Goal: Transaction & Acquisition: Book appointment/travel/reservation

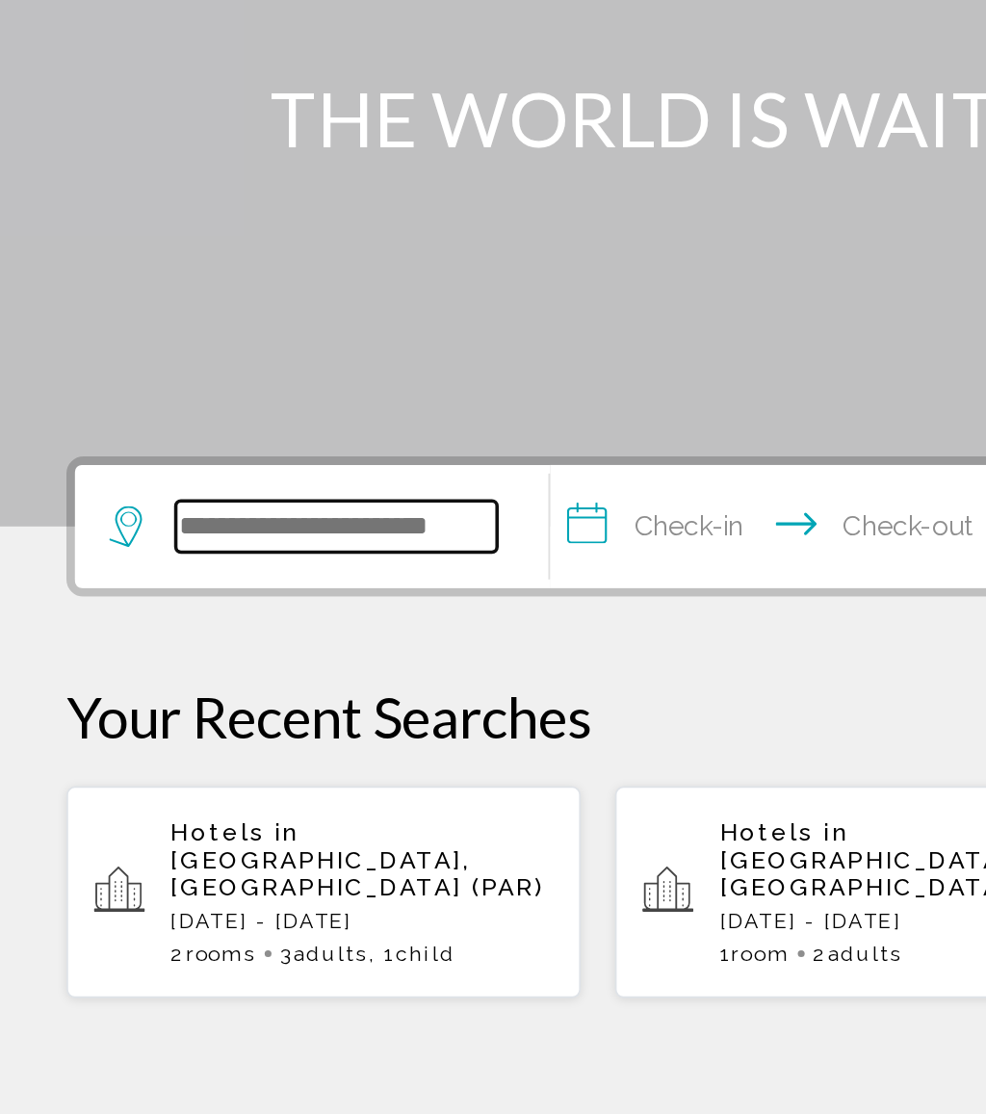
click at [189, 563] on input "Search widget" at bounding box center [190, 577] width 181 height 29
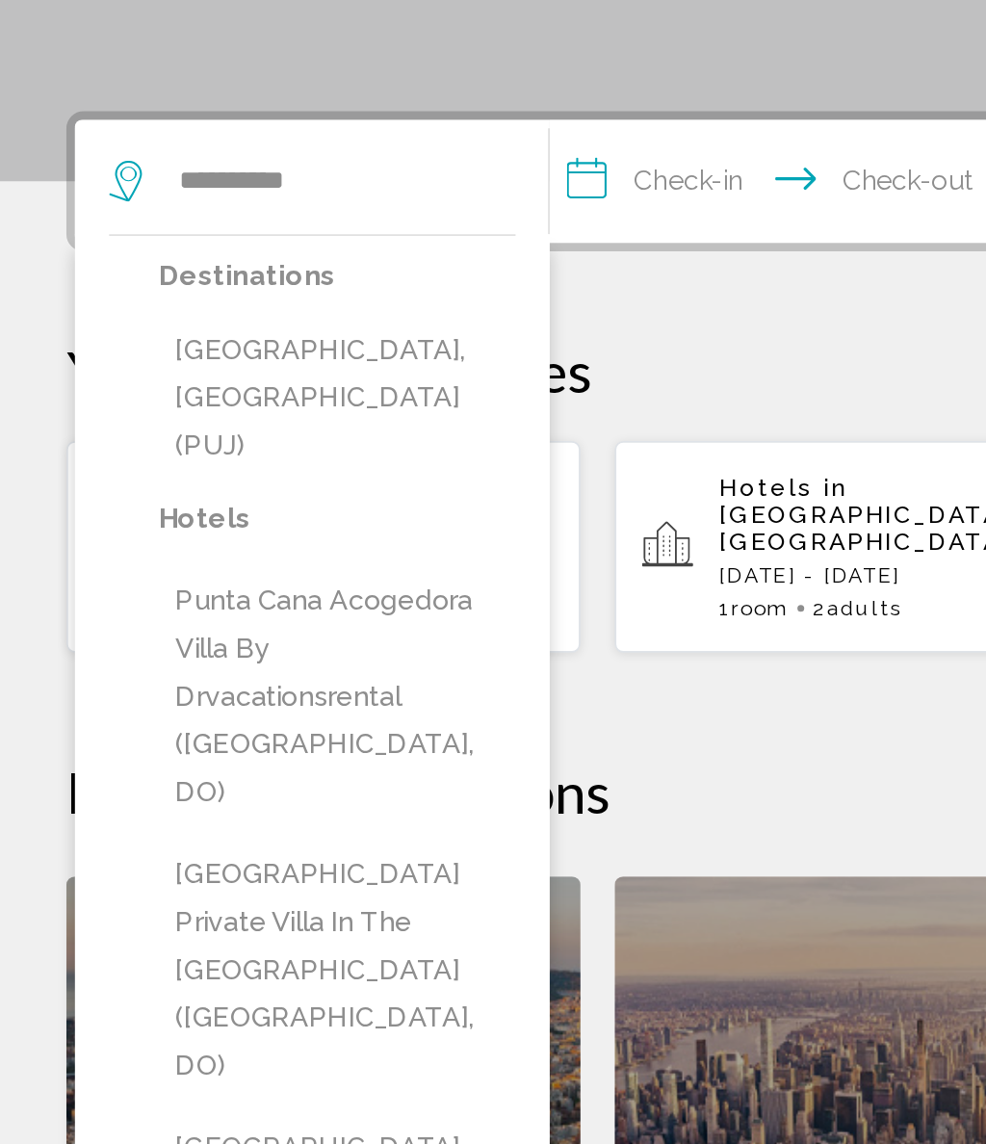
click at [230, 655] on button "[GEOGRAPHIC_DATA], [GEOGRAPHIC_DATA] (PUJ)" at bounding box center [190, 700] width 201 height 90
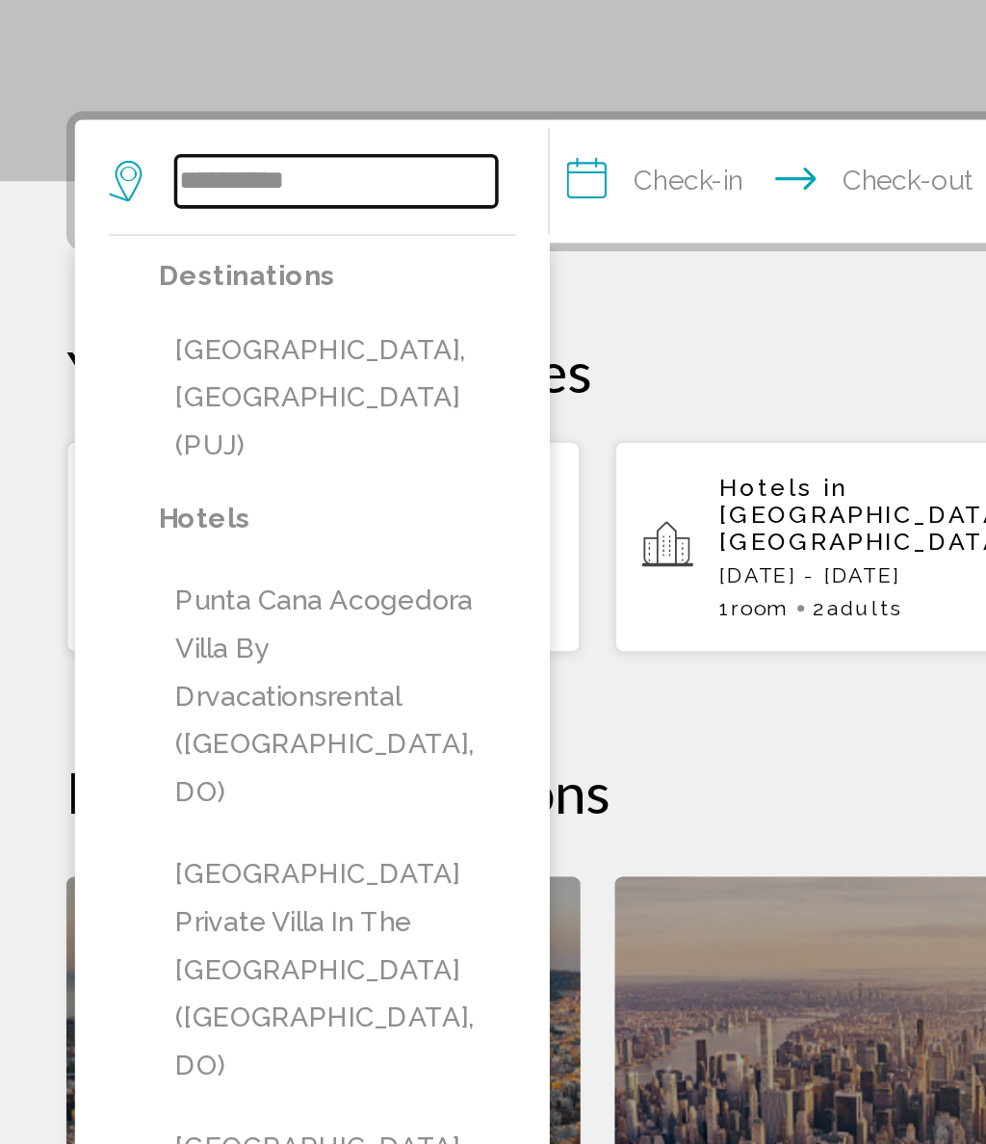
type input "**********"
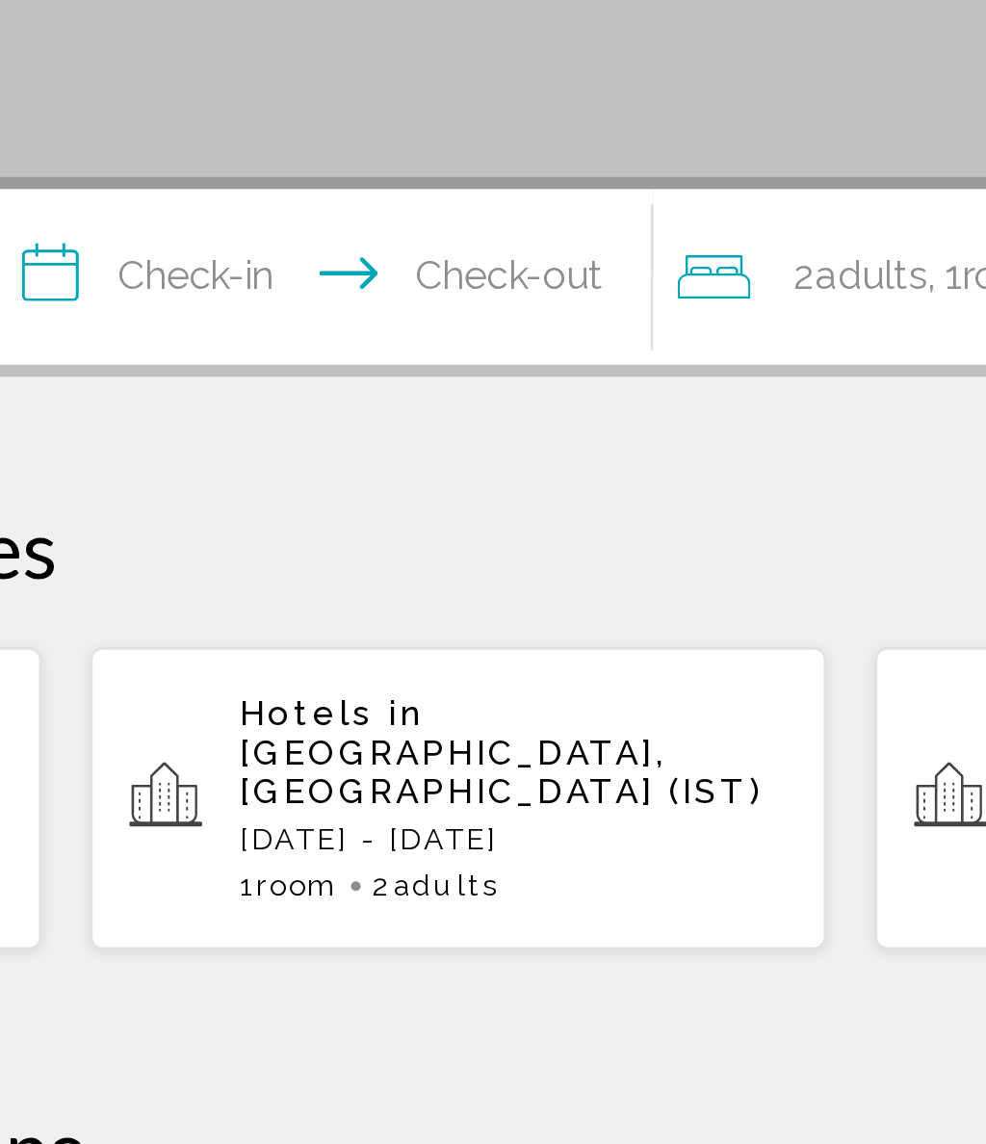
click at [311, 543] on input "**********" at bounding box center [444, 580] width 266 height 75
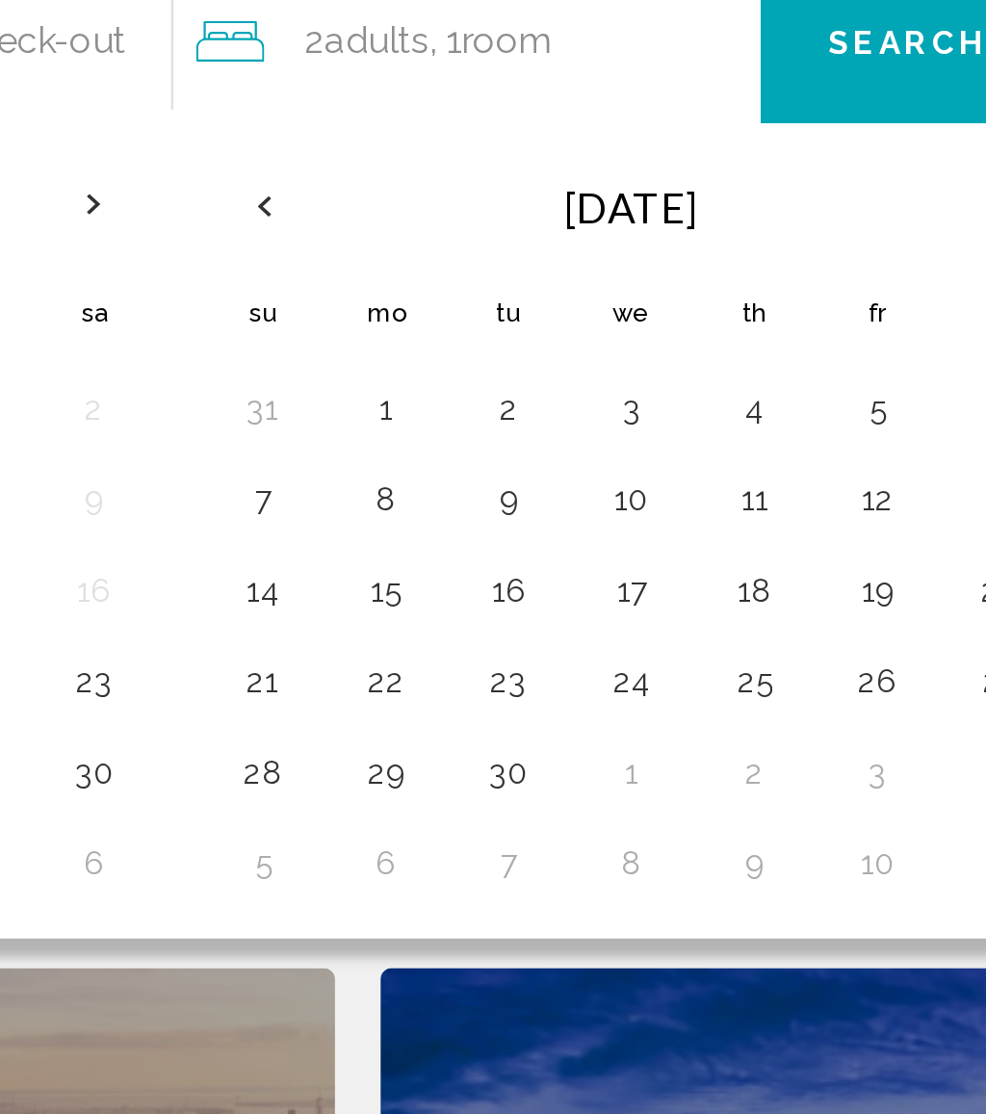
click at [696, 719] on button "2" at bounding box center [711, 732] width 31 height 27
click at [644, 758] on button "8" at bounding box center [659, 771] width 31 height 27
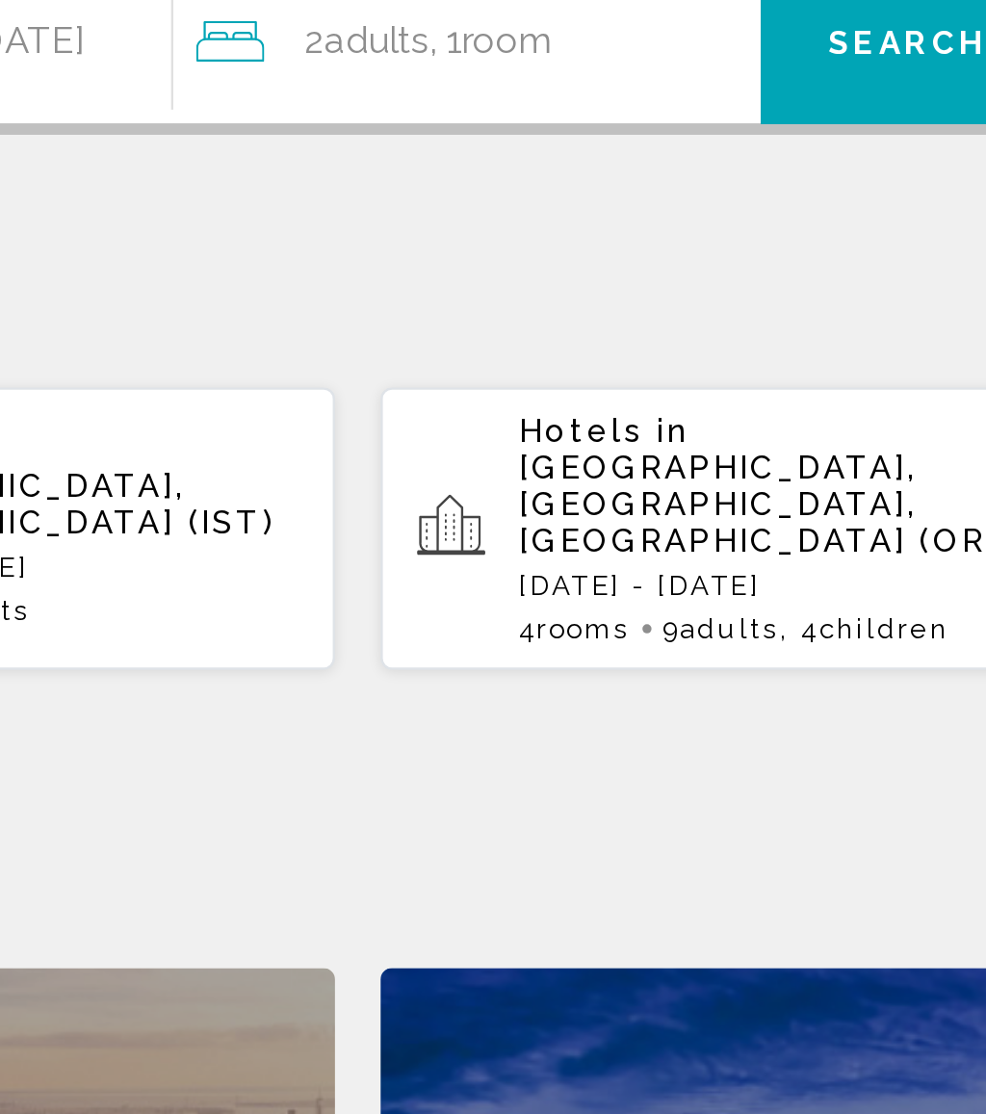
type input "**********"
click at [580, 564] on div "2 Adult Adults , 1 Room rooms" at bounding box center [699, 577] width 239 height 27
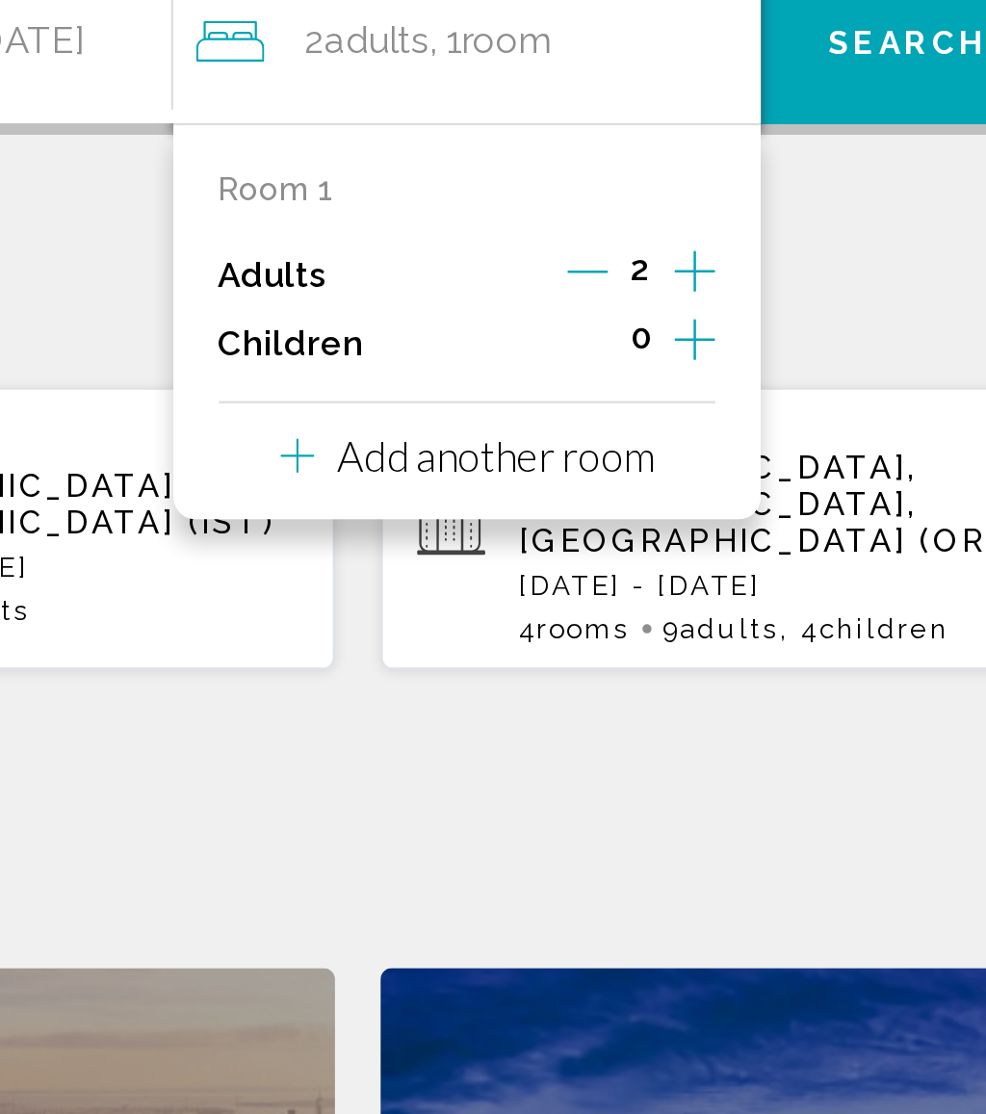
click at [782, 692] on icon "Increment children" at bounding box center [790, 703] width 17 height 23
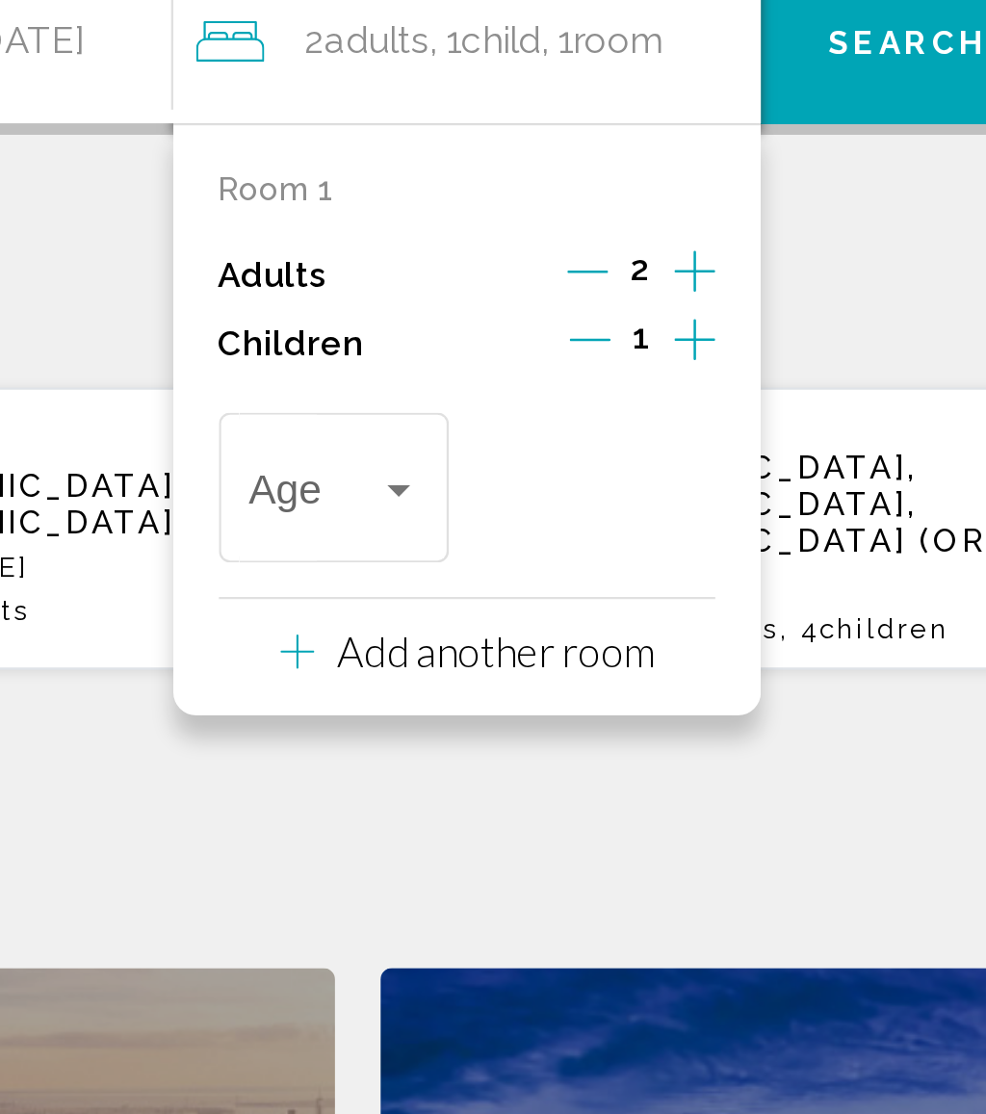
click at [657, 760] on div "Travelers: 2 adults, 1 child" at bounding box center [665, 767] width 17 height 15
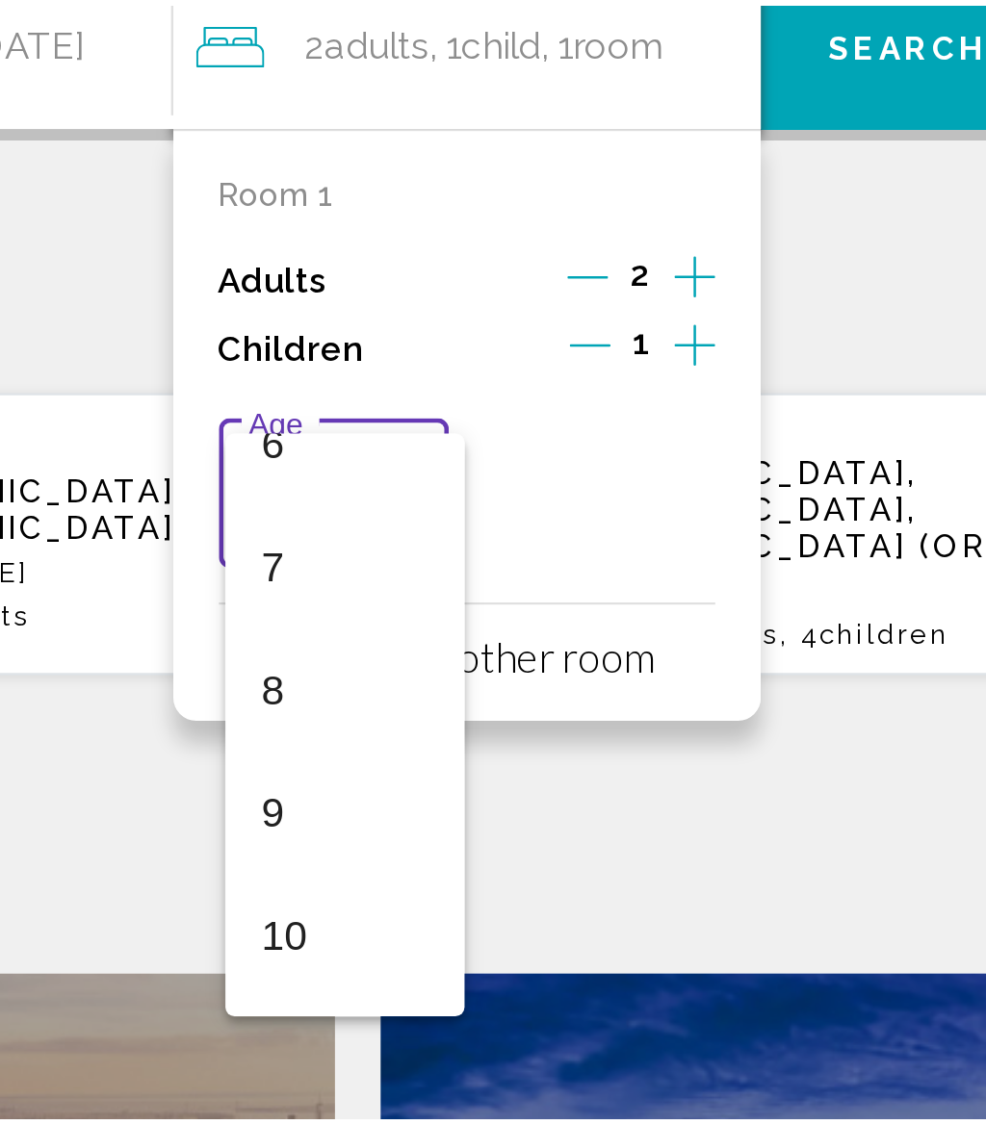
scroll to position [371, 0]
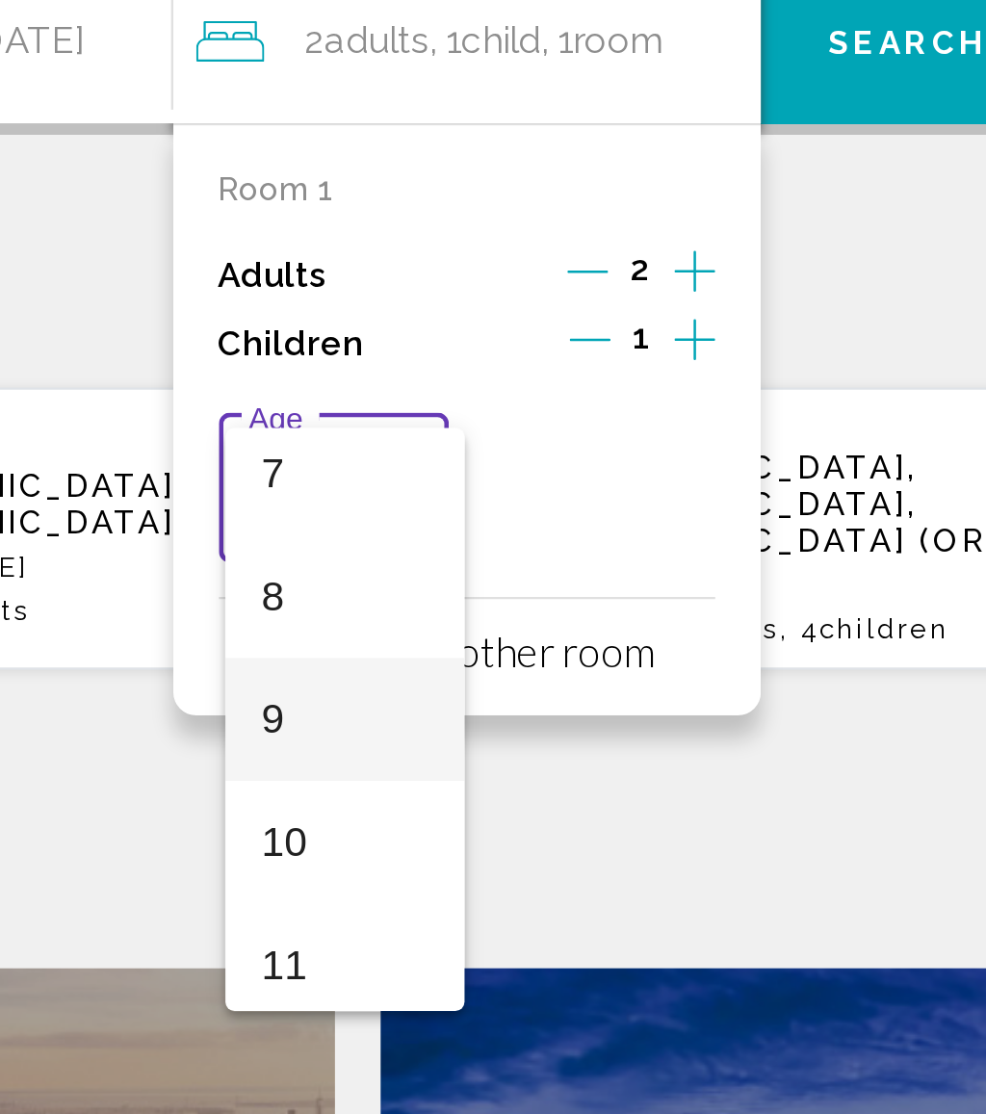
click at [607, 839] on span "9" at bounding box center [642, 865] width 70 height 52
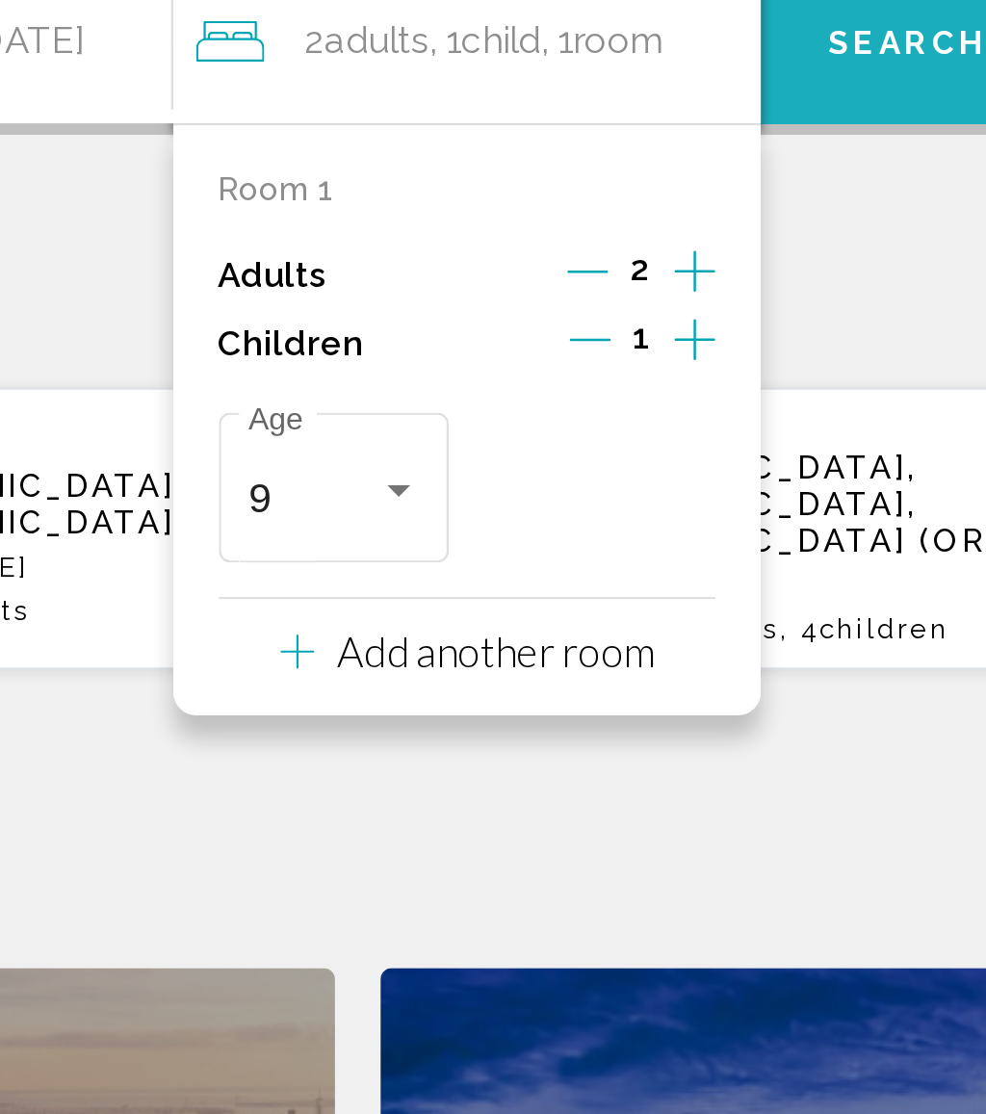
click at [818, 543] on button "Search" at bounding box center [880, 577] width 124 height 69
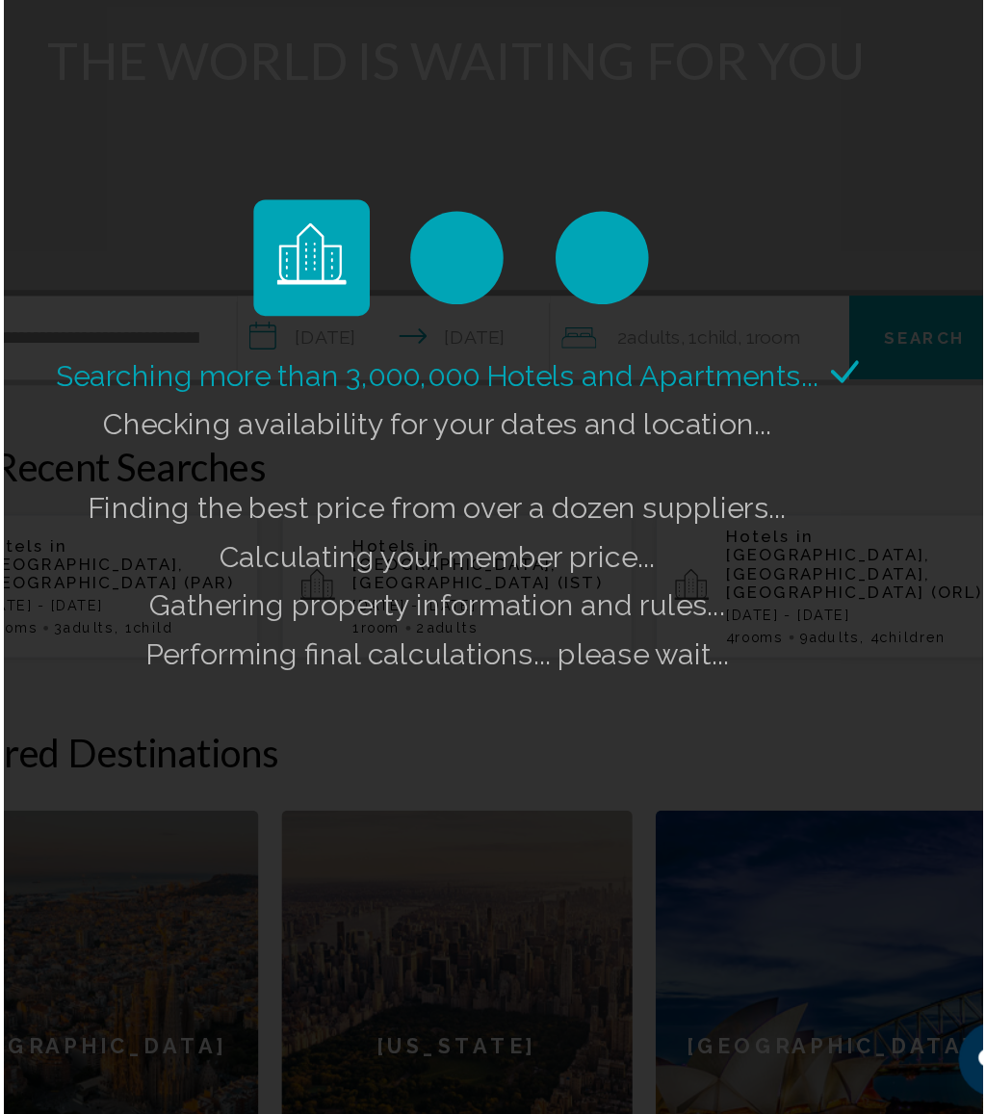
scroll to position [110, 0]
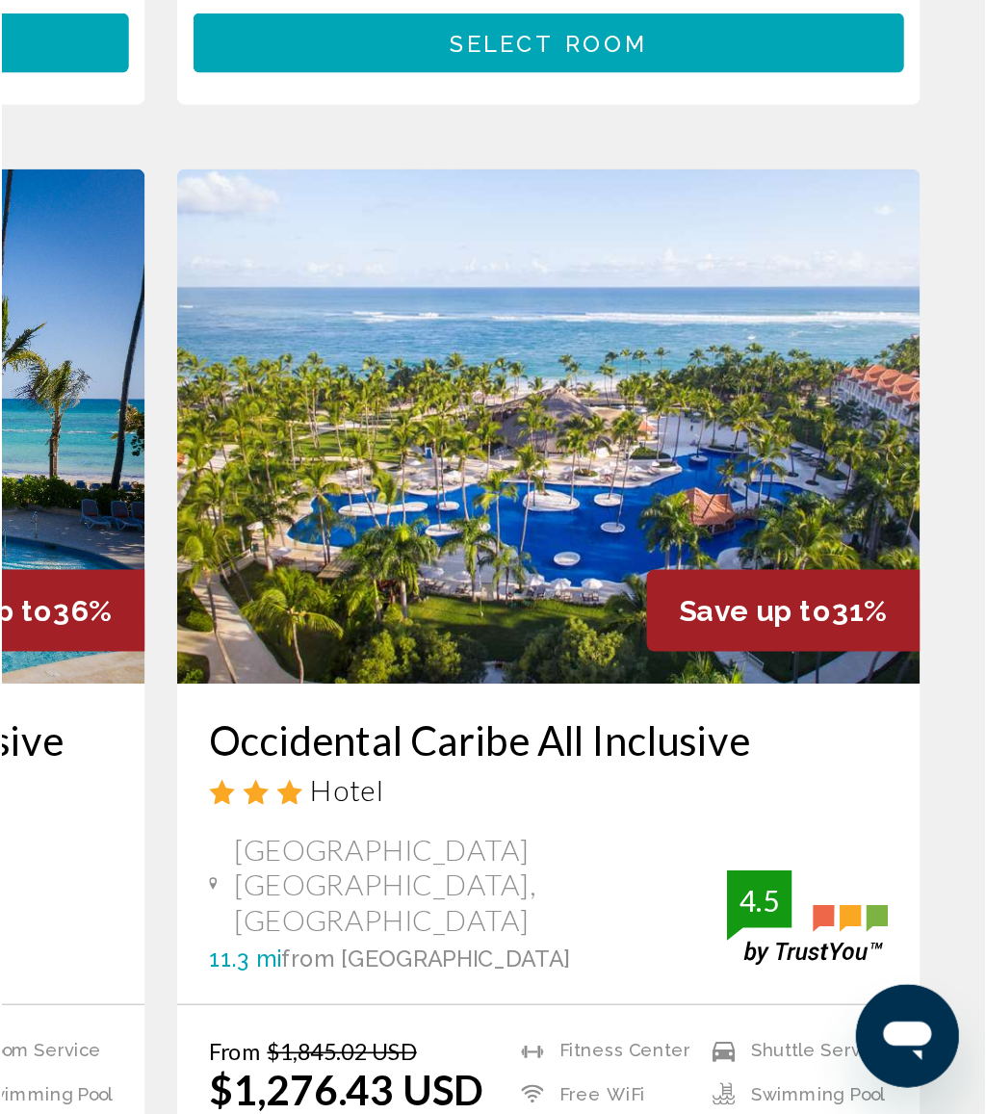
scroll to position [471, 0]
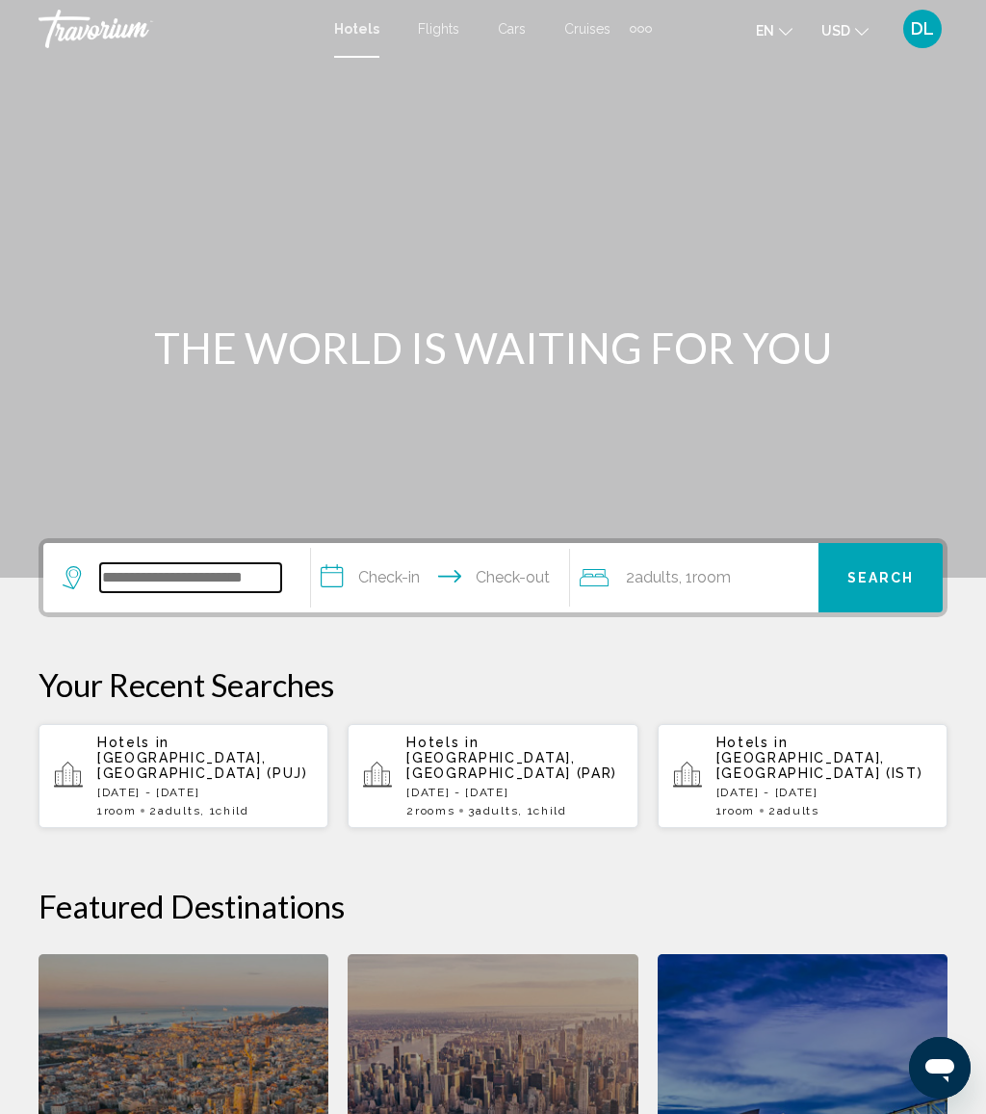
click at [244, 573] on input "Search widget" at bounding box center [190, 577] width 181 height 29
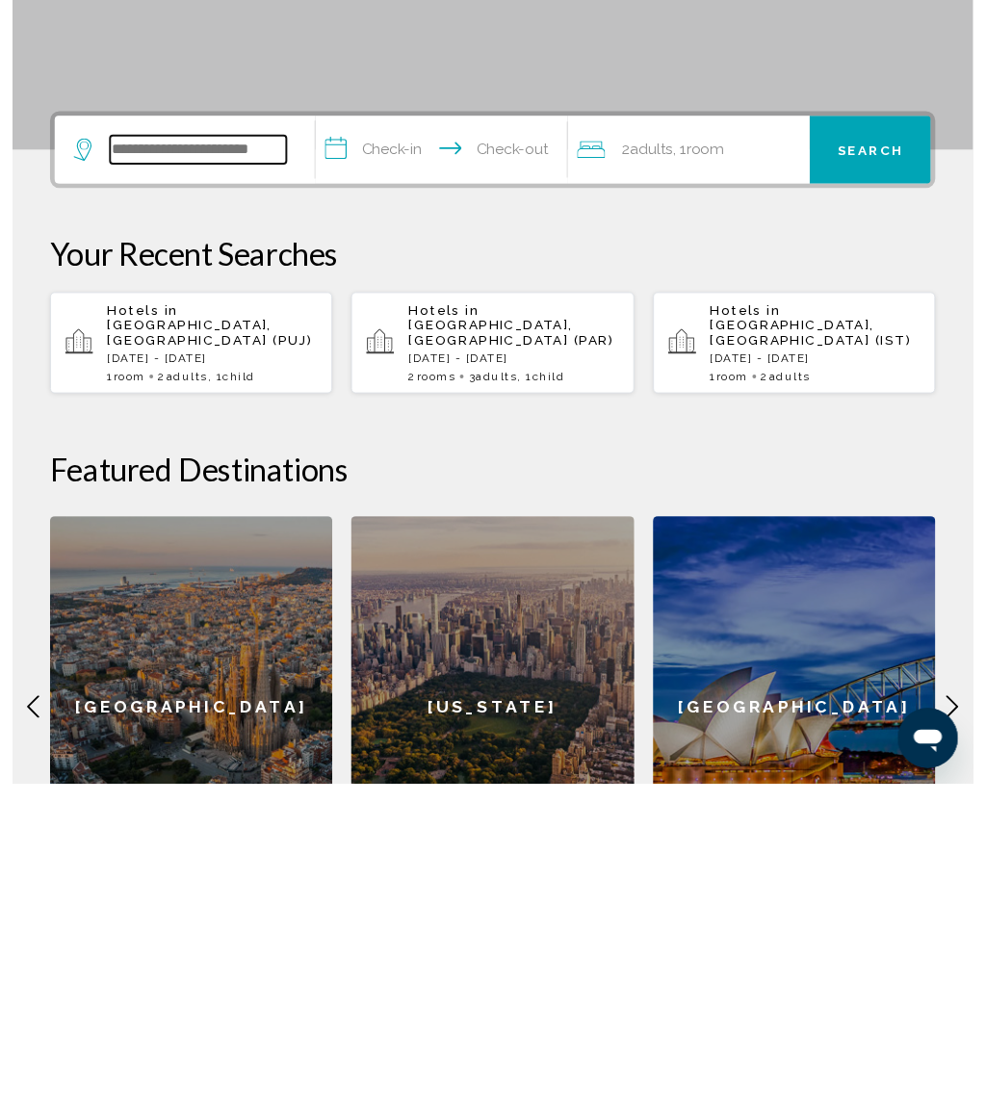
scroll to position [136, 0]
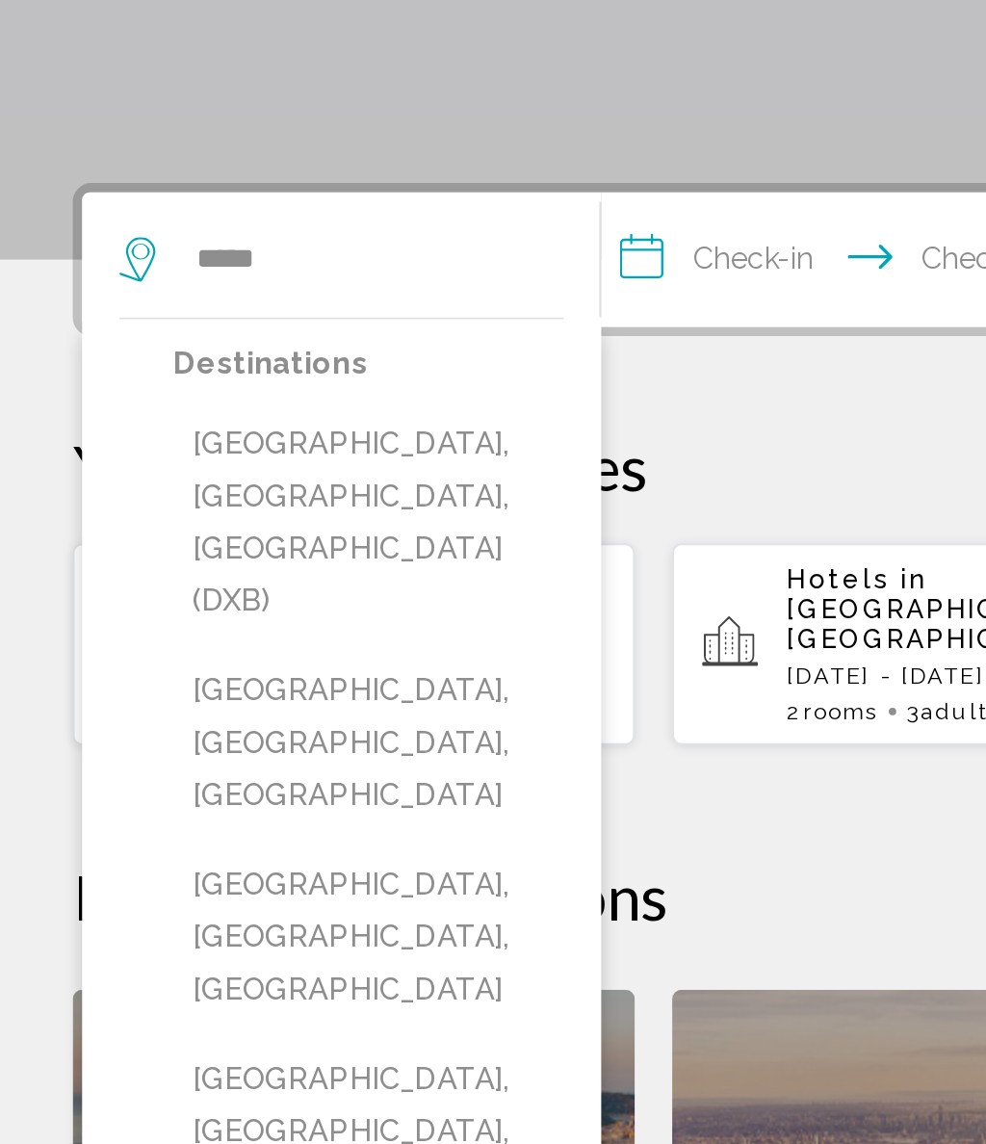
click at [234, 519] on button "Dubai, Dubai Emirate, United Arab Emirates (DXB)" at bounding box center [190, 577] width 201 height 117
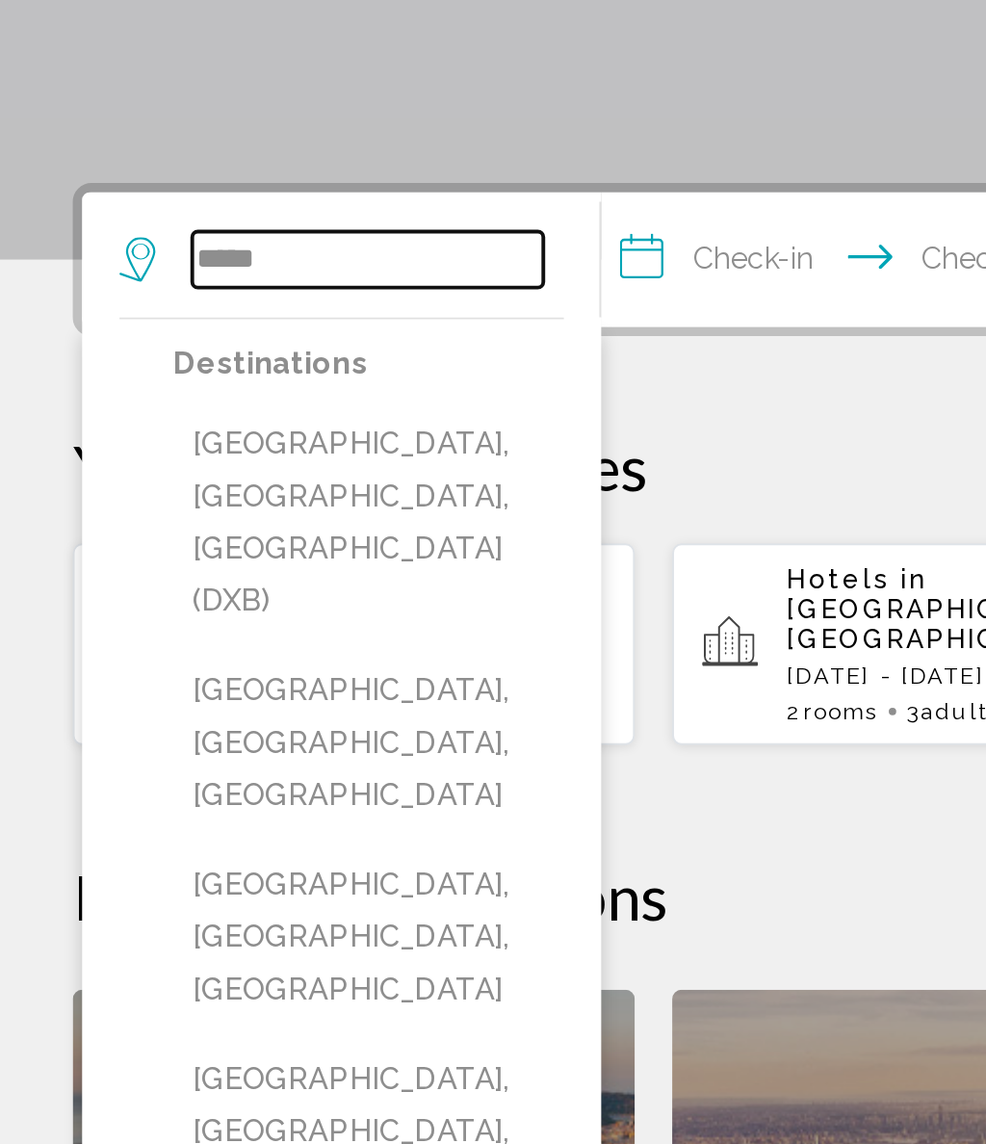
type input "**********"
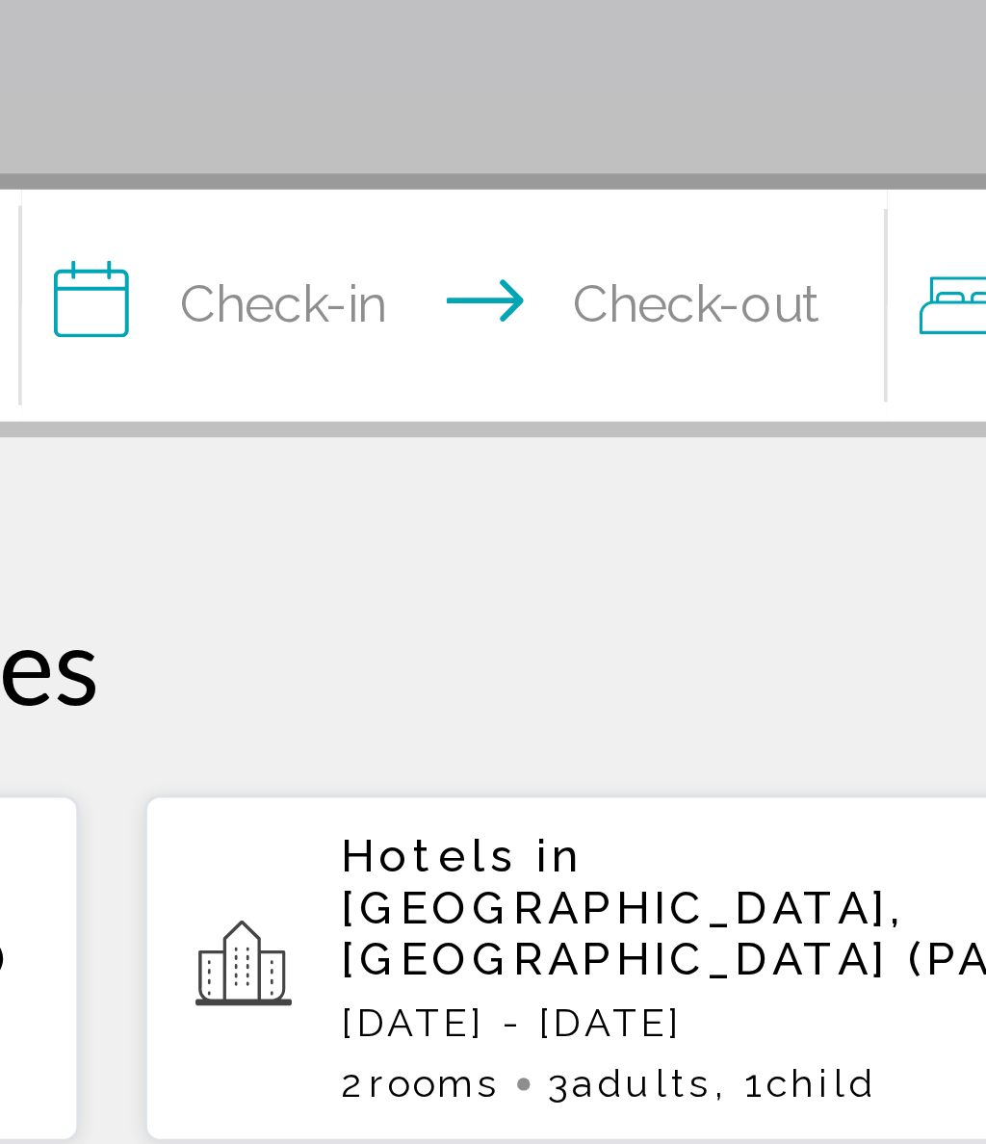
click at [311, 407] on input "**********" at bounding box center [444, 444] width 266 height 75
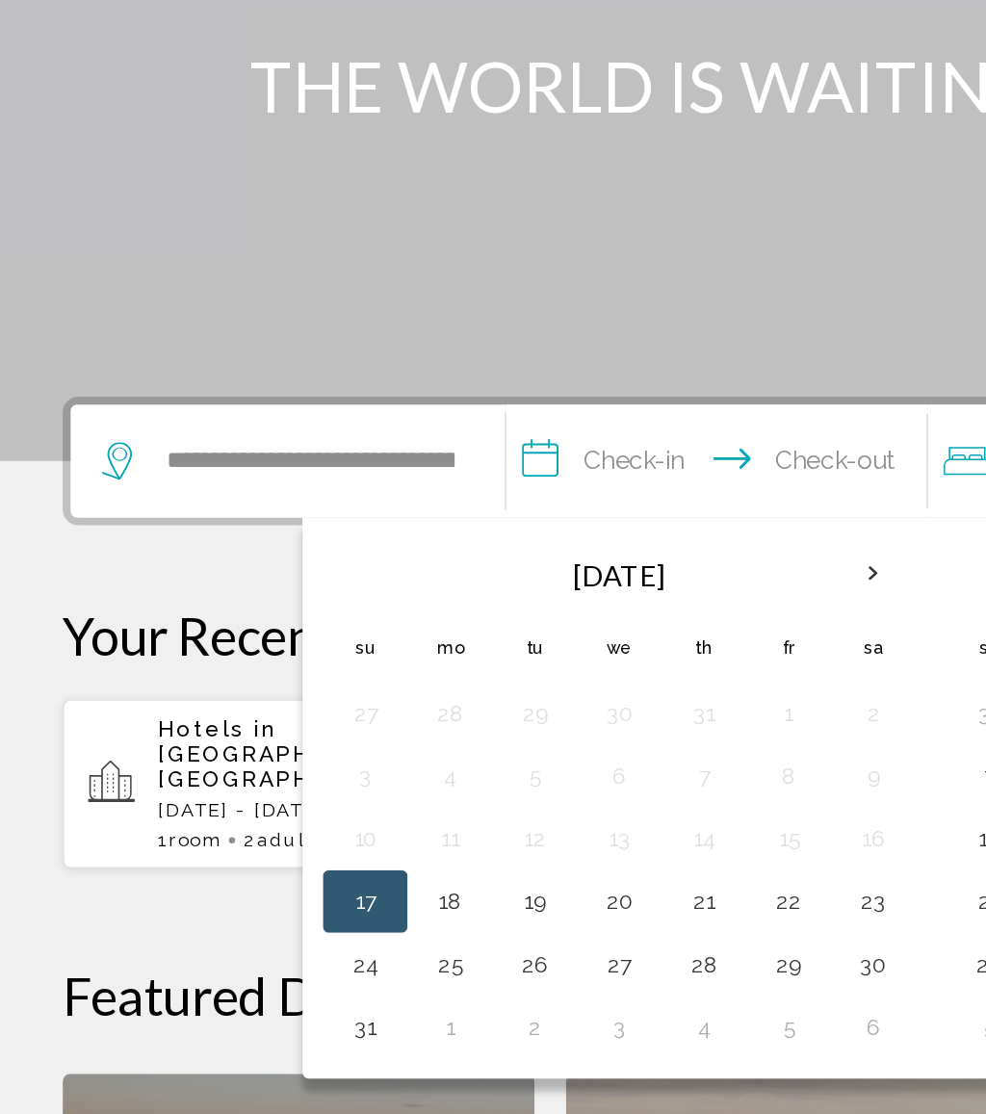
scroll to position [89, 0]
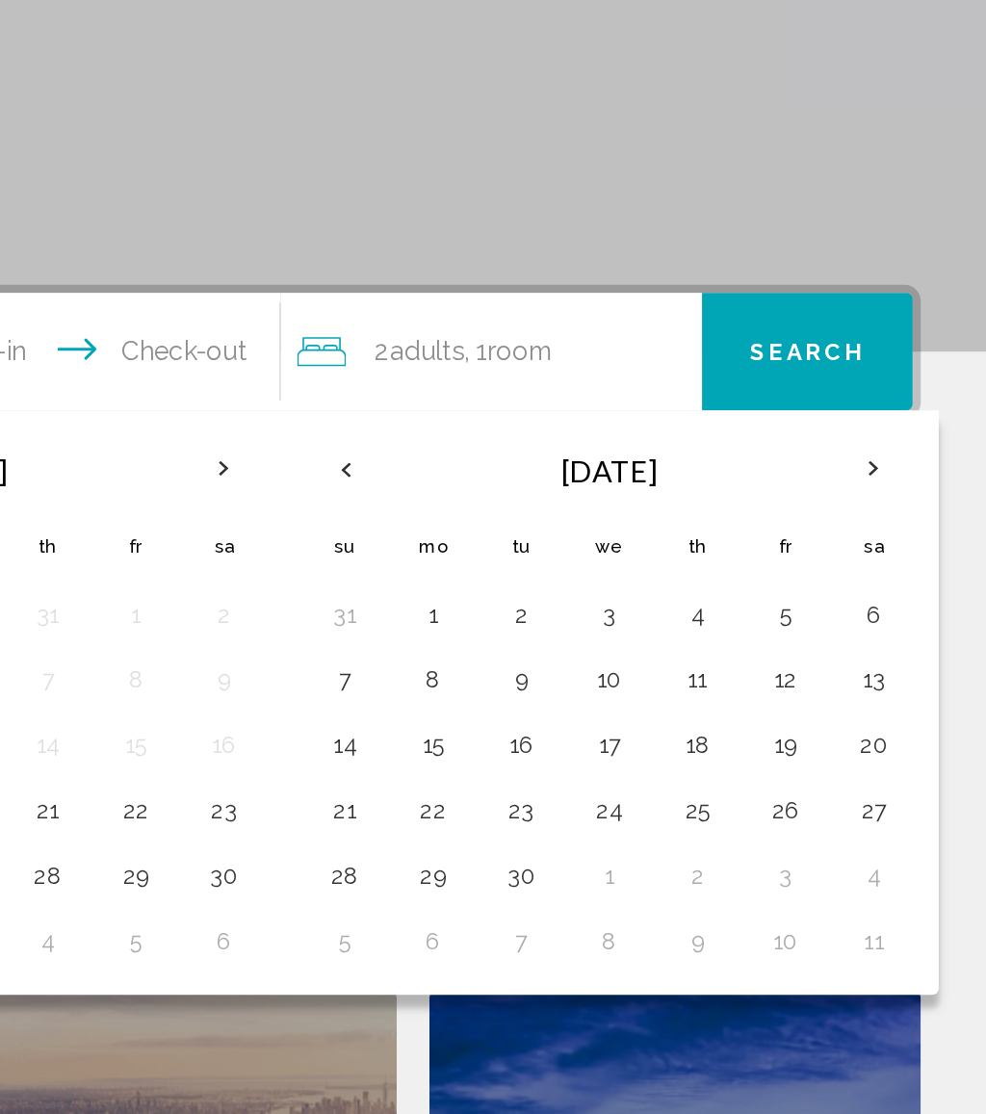
click at [748, 631] on button "3" at bounding box center [763, 644] width 31 height 27
click at [748, 669] on button "10" at bounding box center [763, 682] width 31 height 27
type input "**********"
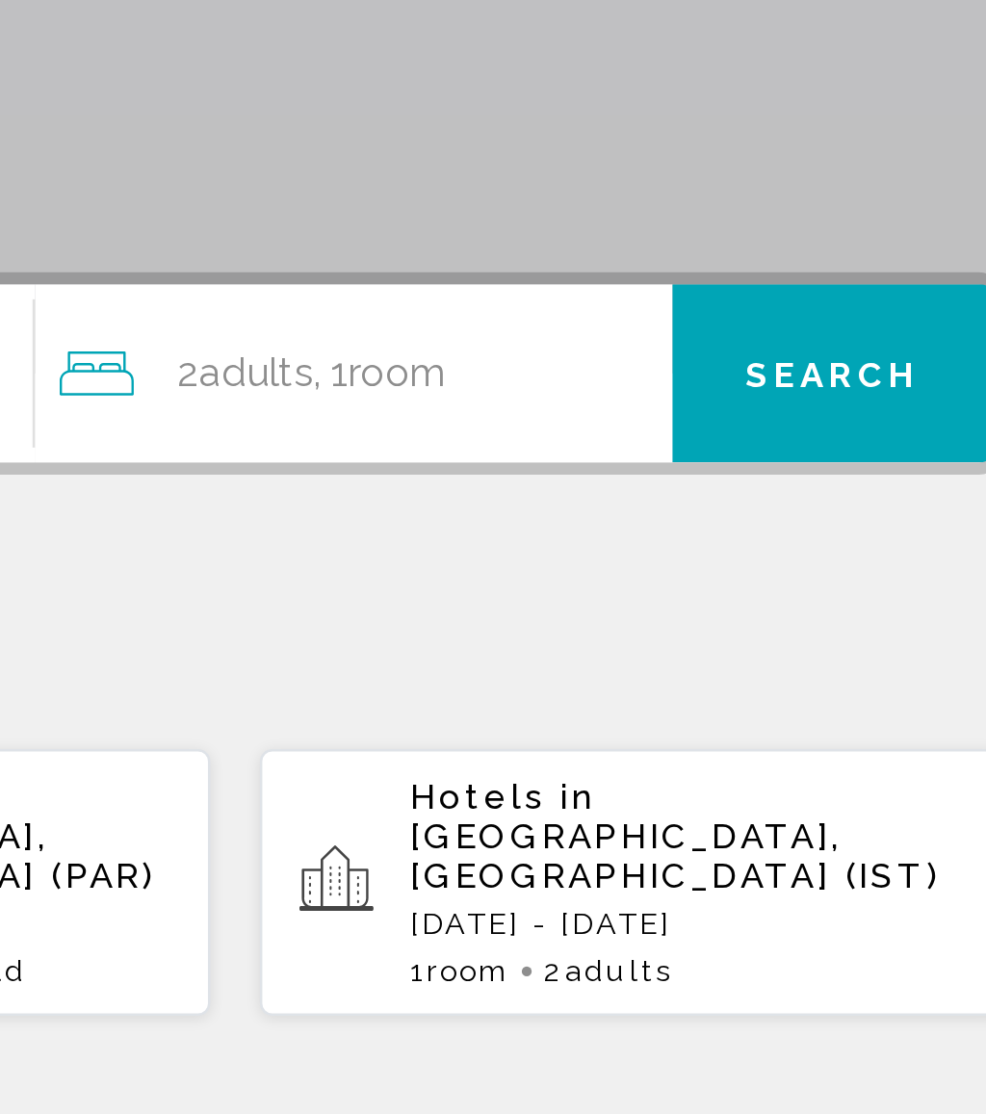
click at [580, 476] on div "2 Adult Adults , 1 Room rooms" at bounding box center [699, 489] width 239 height 27
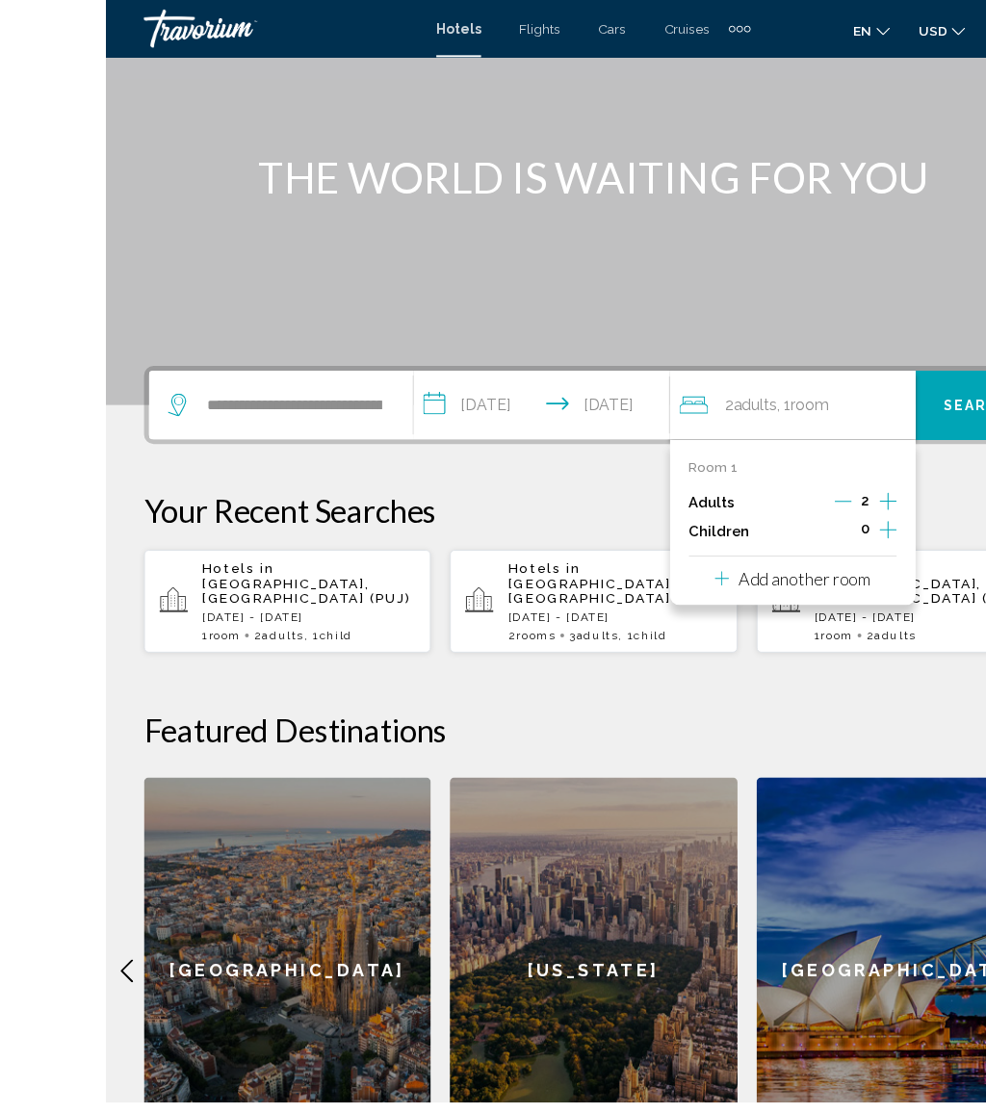
scroll to position [174, 0]
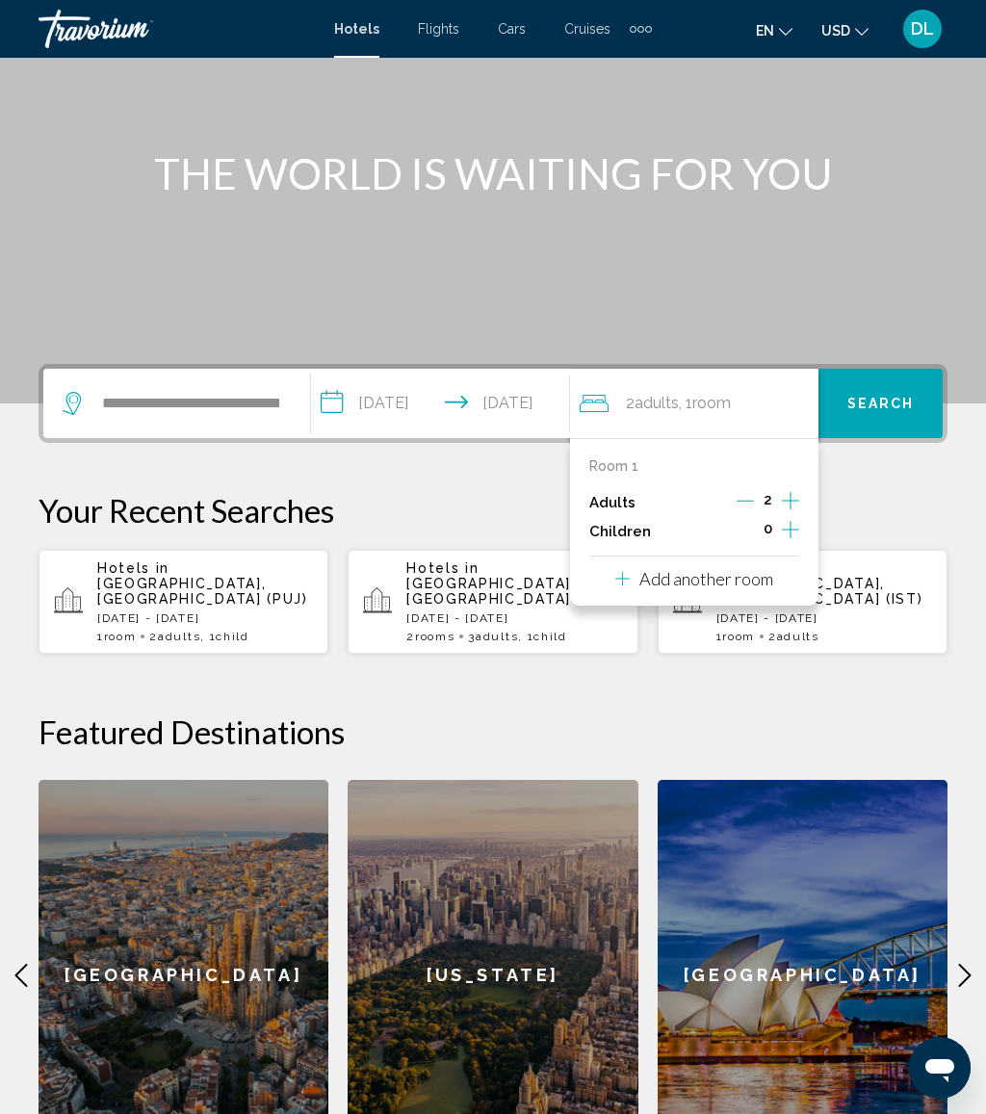
click at [738, 585] on button "Add another room" at bounding box center [694, 575] width 158 height 39
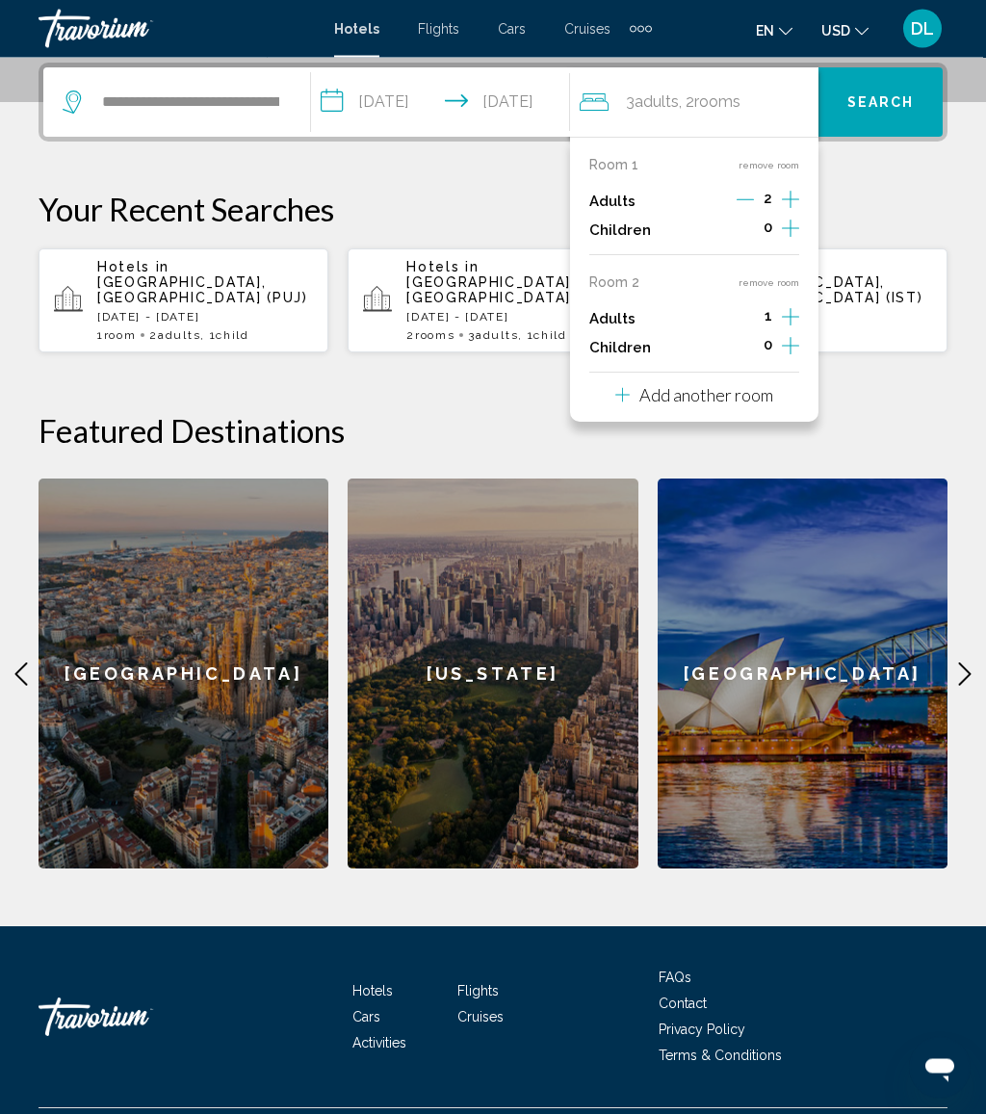
click at [762, 400] on button "Add another room" at bounding box center [694, 393] width 158 height 39
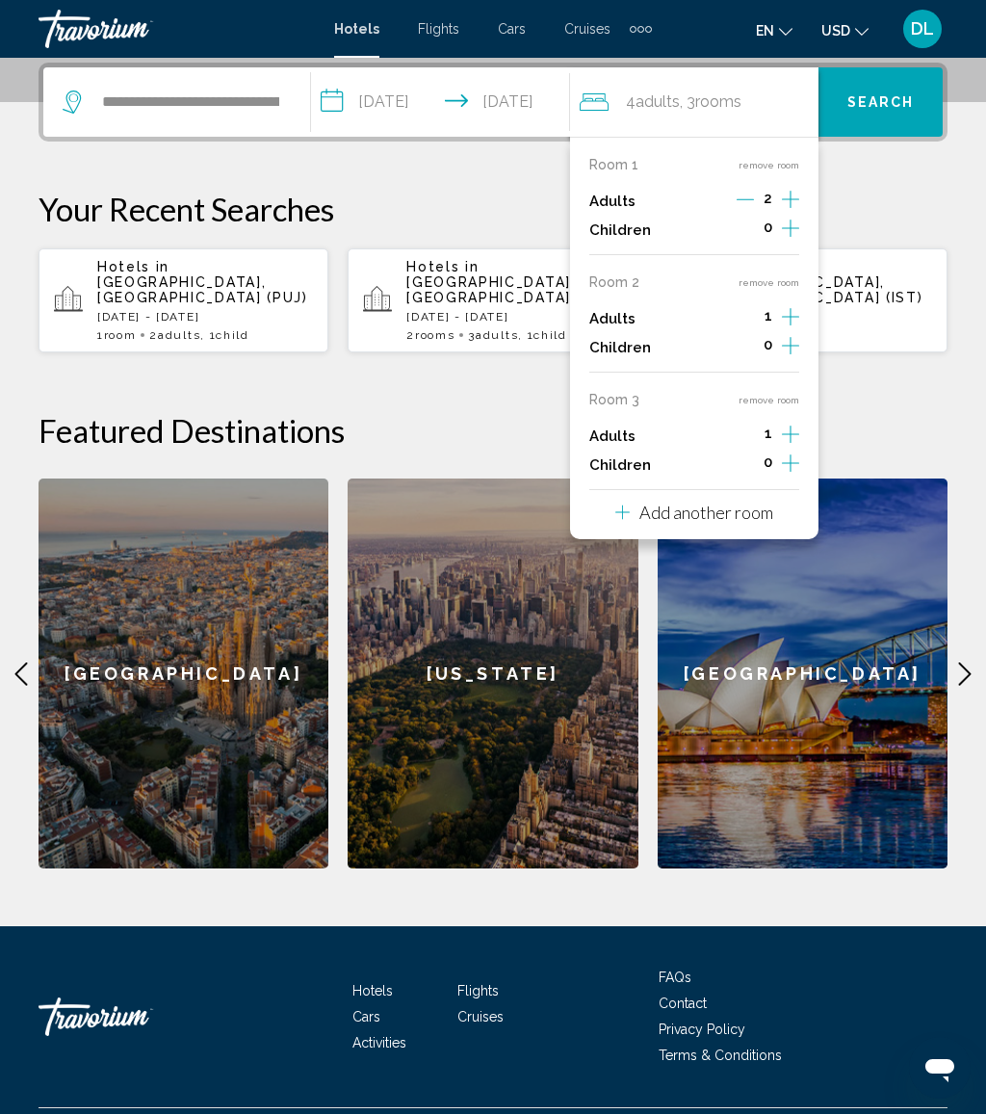
click at [749, 503] on p "Add another room" at bounding box center [706, 512] width 134 height 21
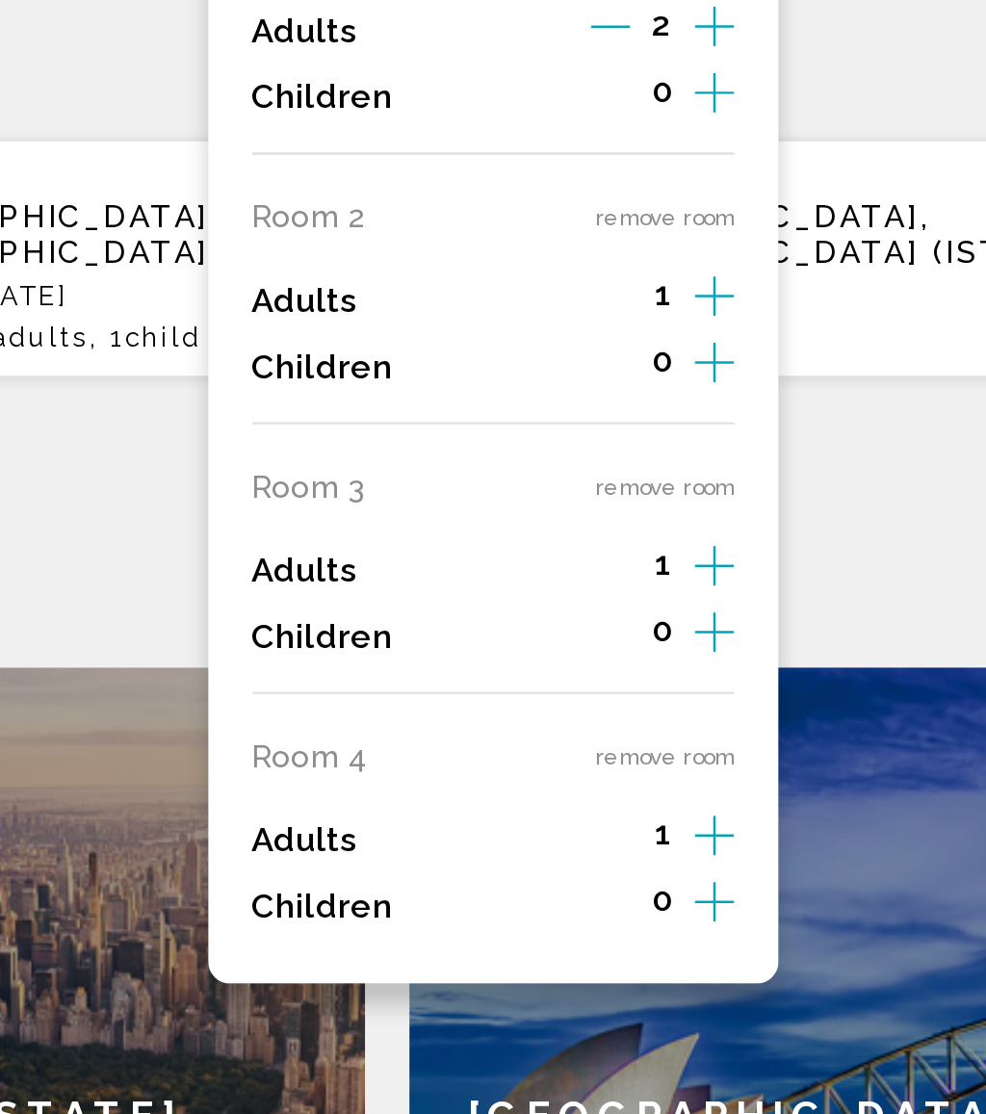
click at [738, 511] on button "remove room" at bounding box center [768, 517] width 61 height 13
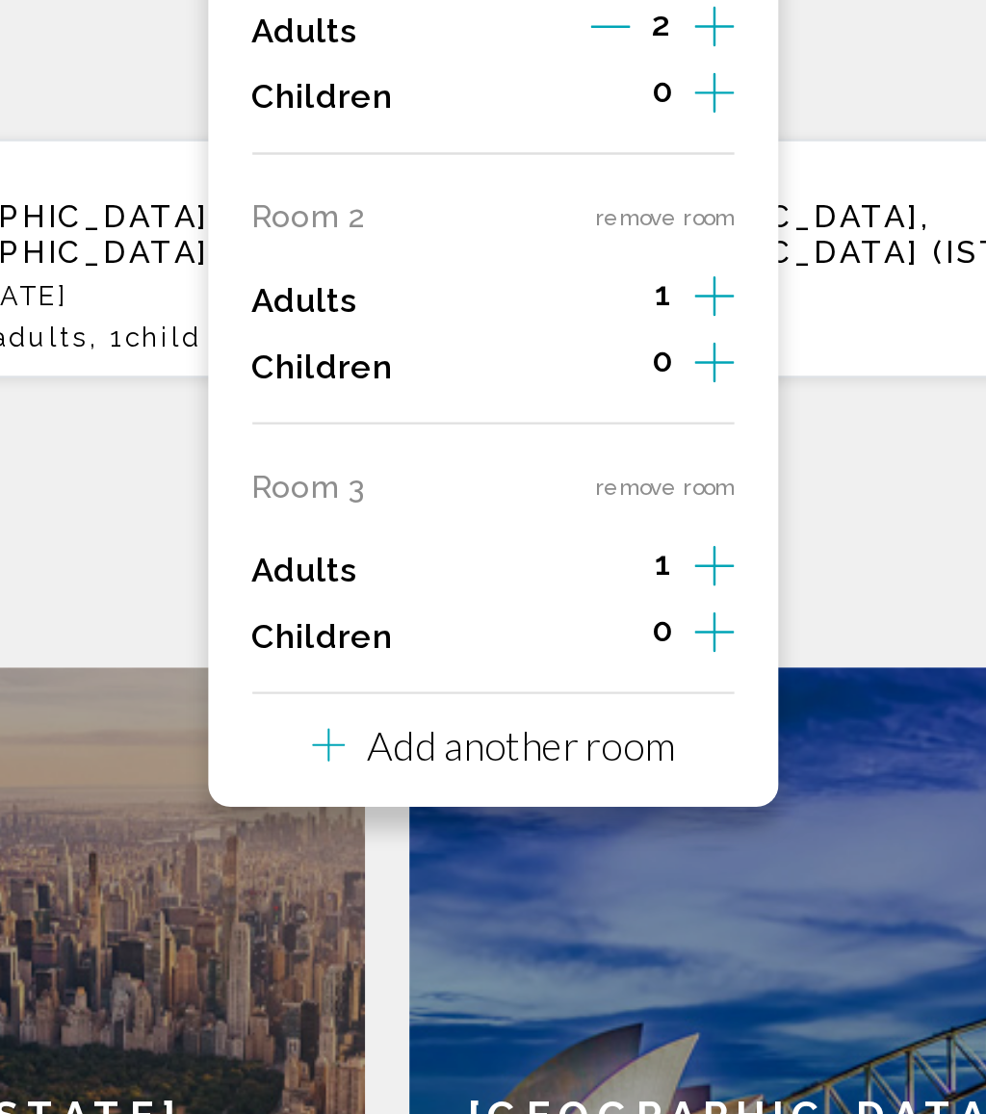
click at [738, 394] on button "remove room" at bounding box center [768, 400] width 61 height 13
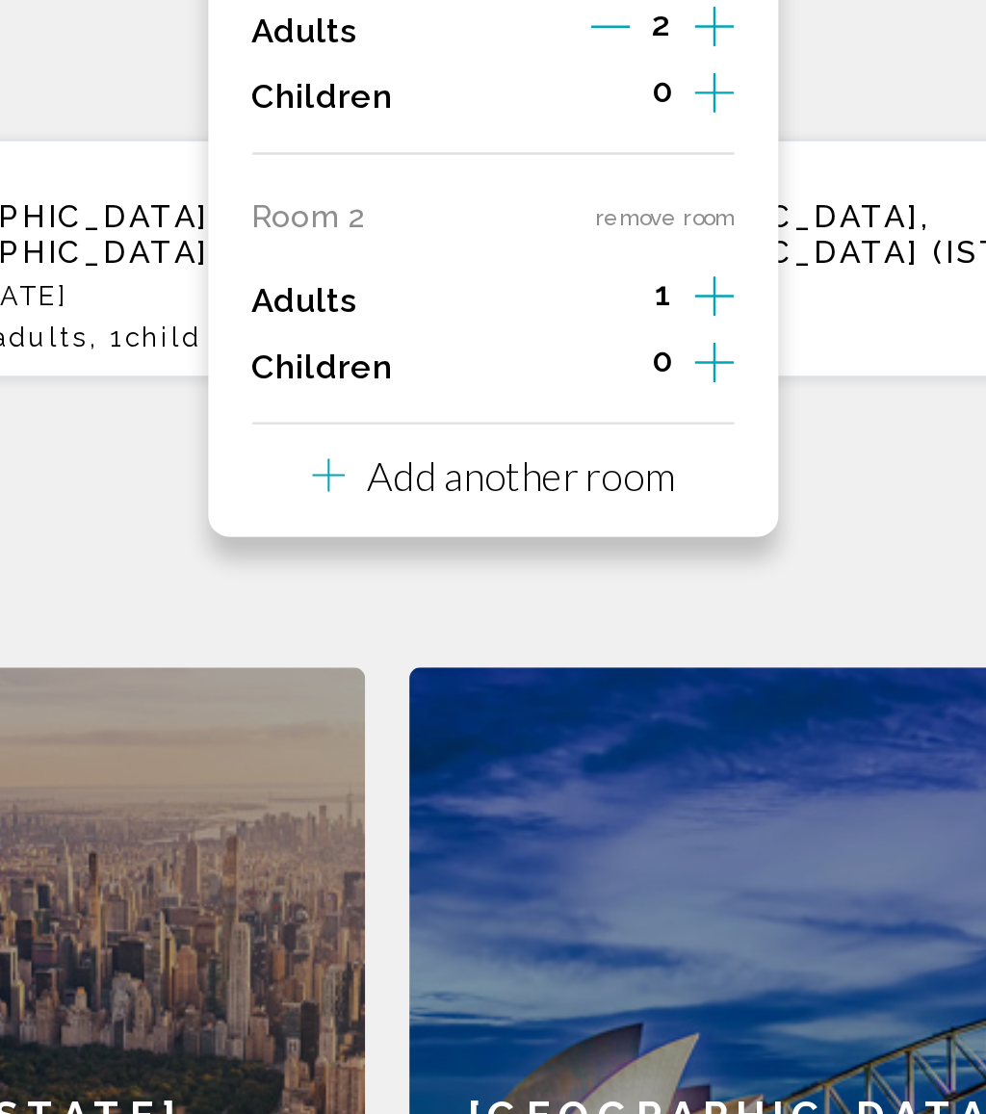
click at [738, 276] on button "remove room" at bounding box center [768, 282] width 61 height 13
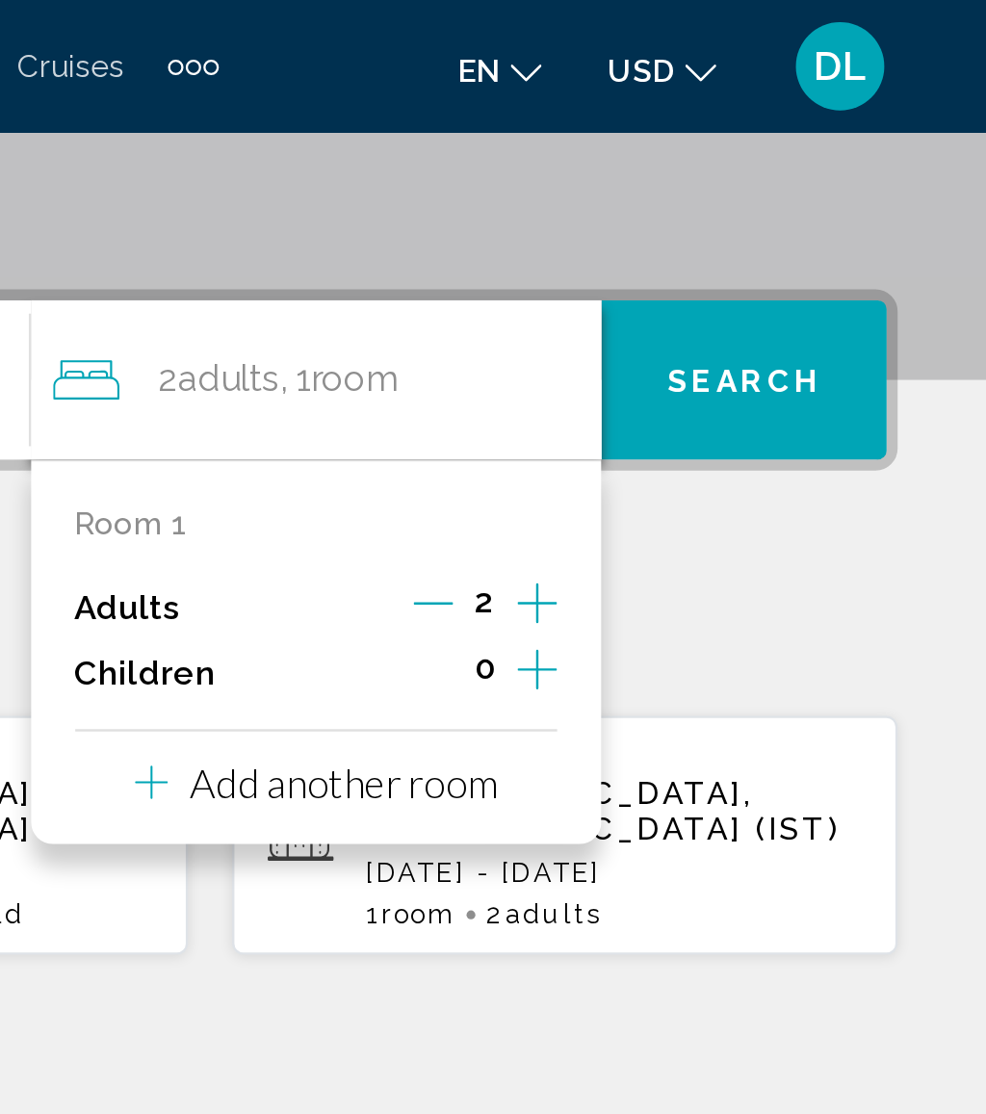
scroll to position [343, 0]
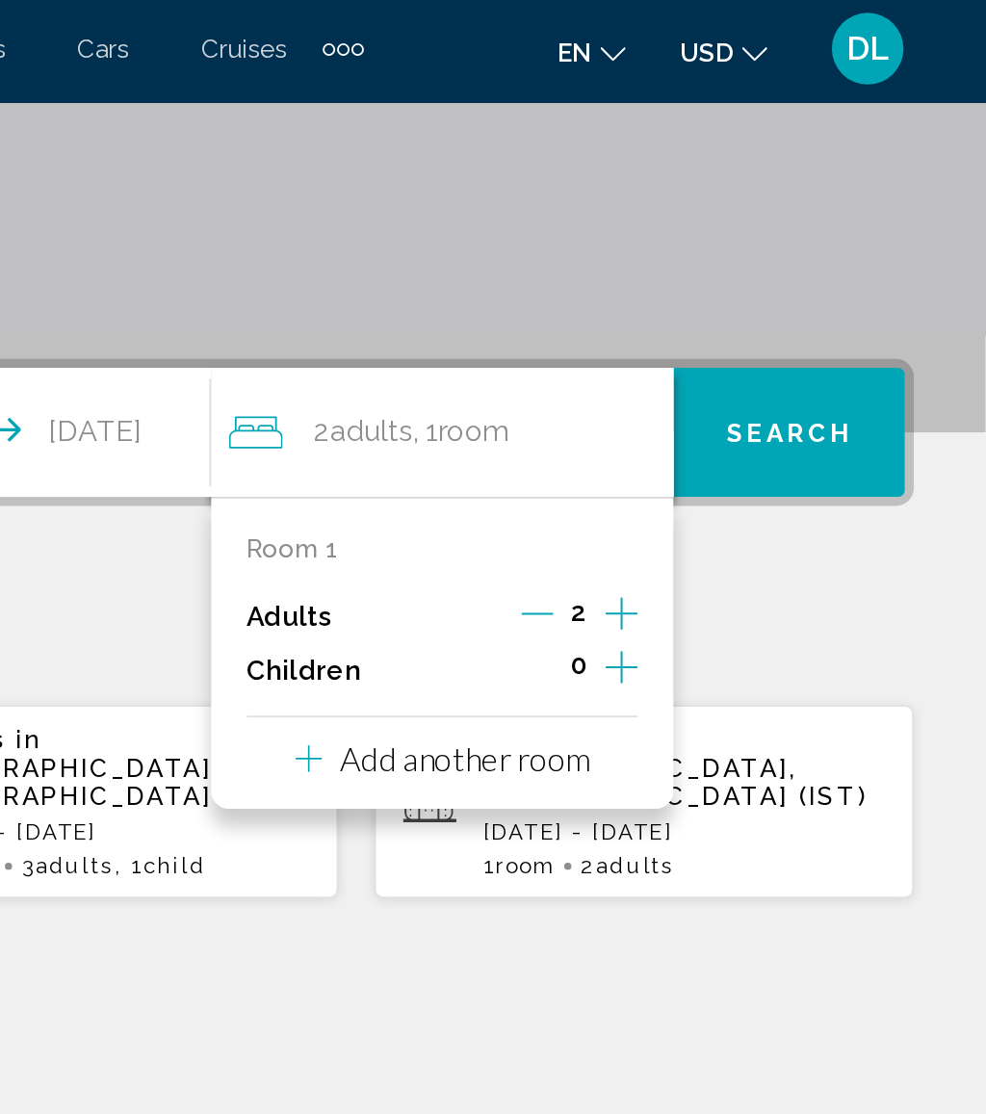
click at [847, 226] on span "Search" at bounding box center [880, 233] width 67 height 15
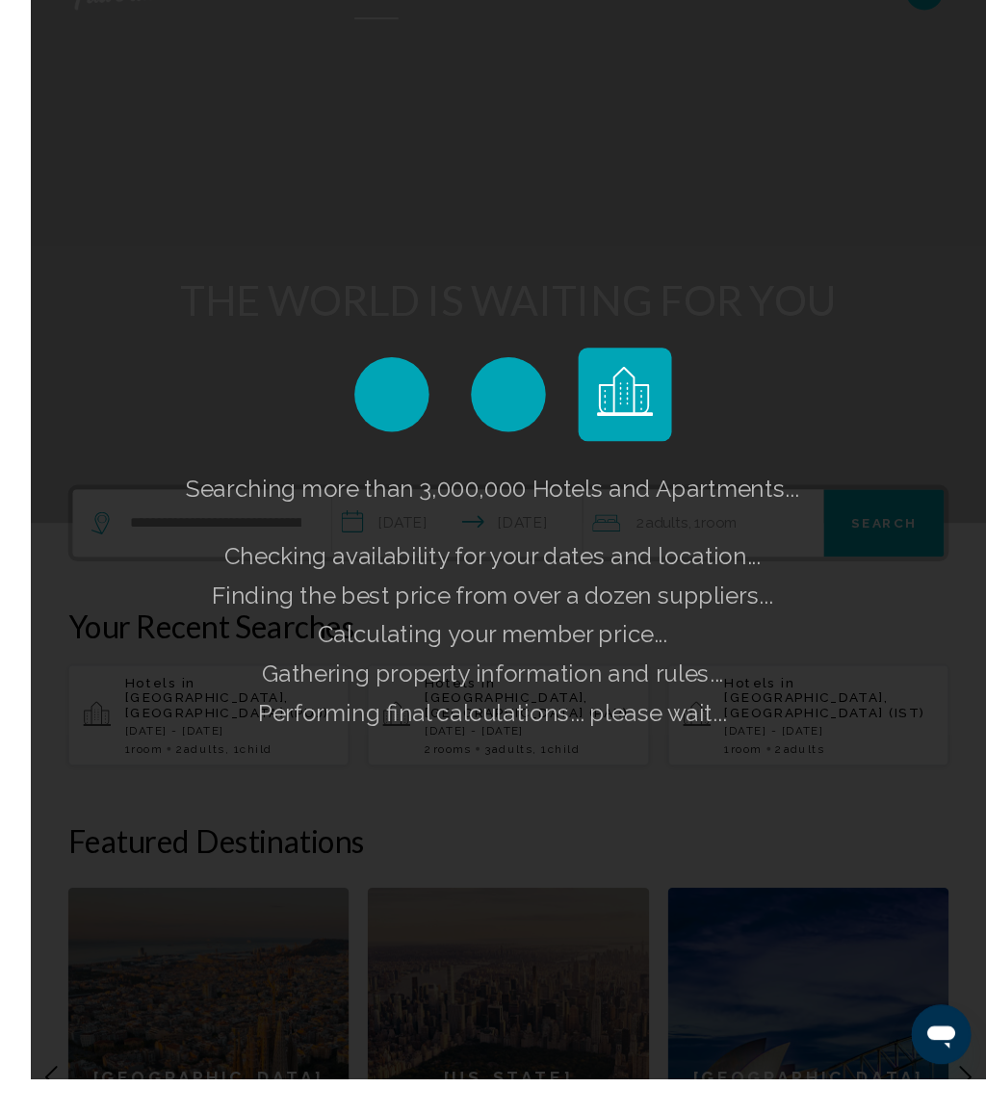
scroll to position [93, 0]
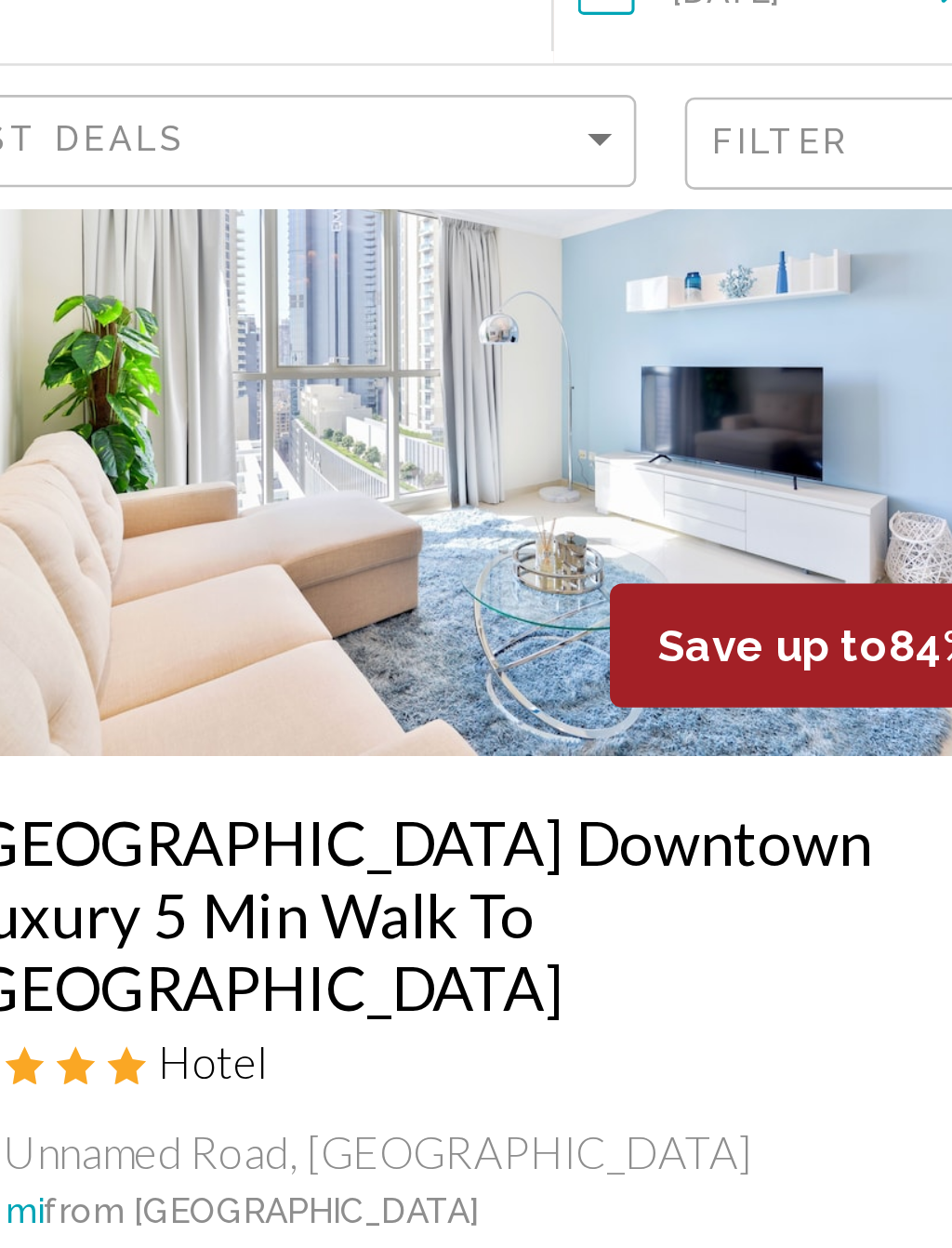
scroll to position [142, 0]
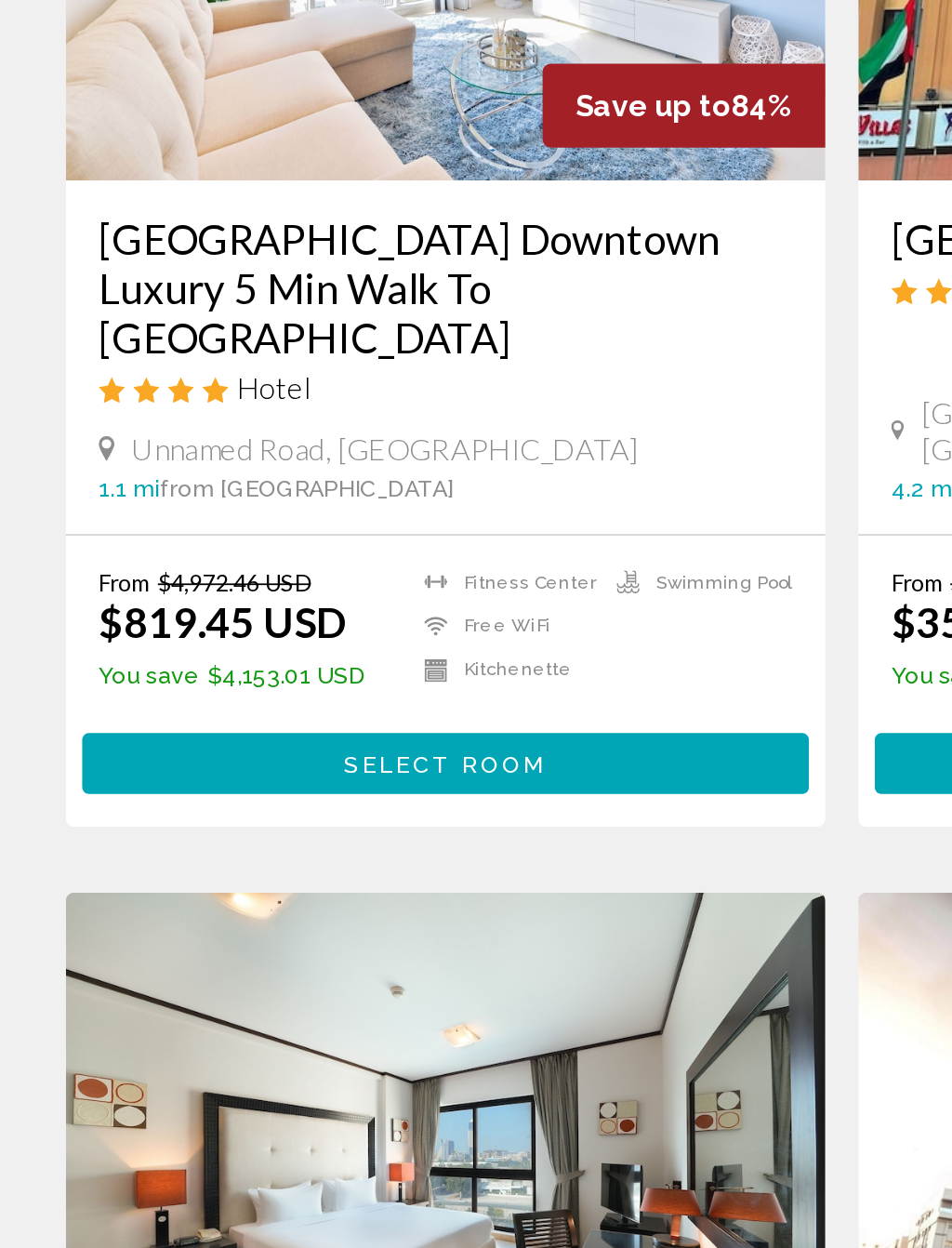
click at [310, 700] on button "Select Room" at bounding box center [252, 718] width 411 height 35
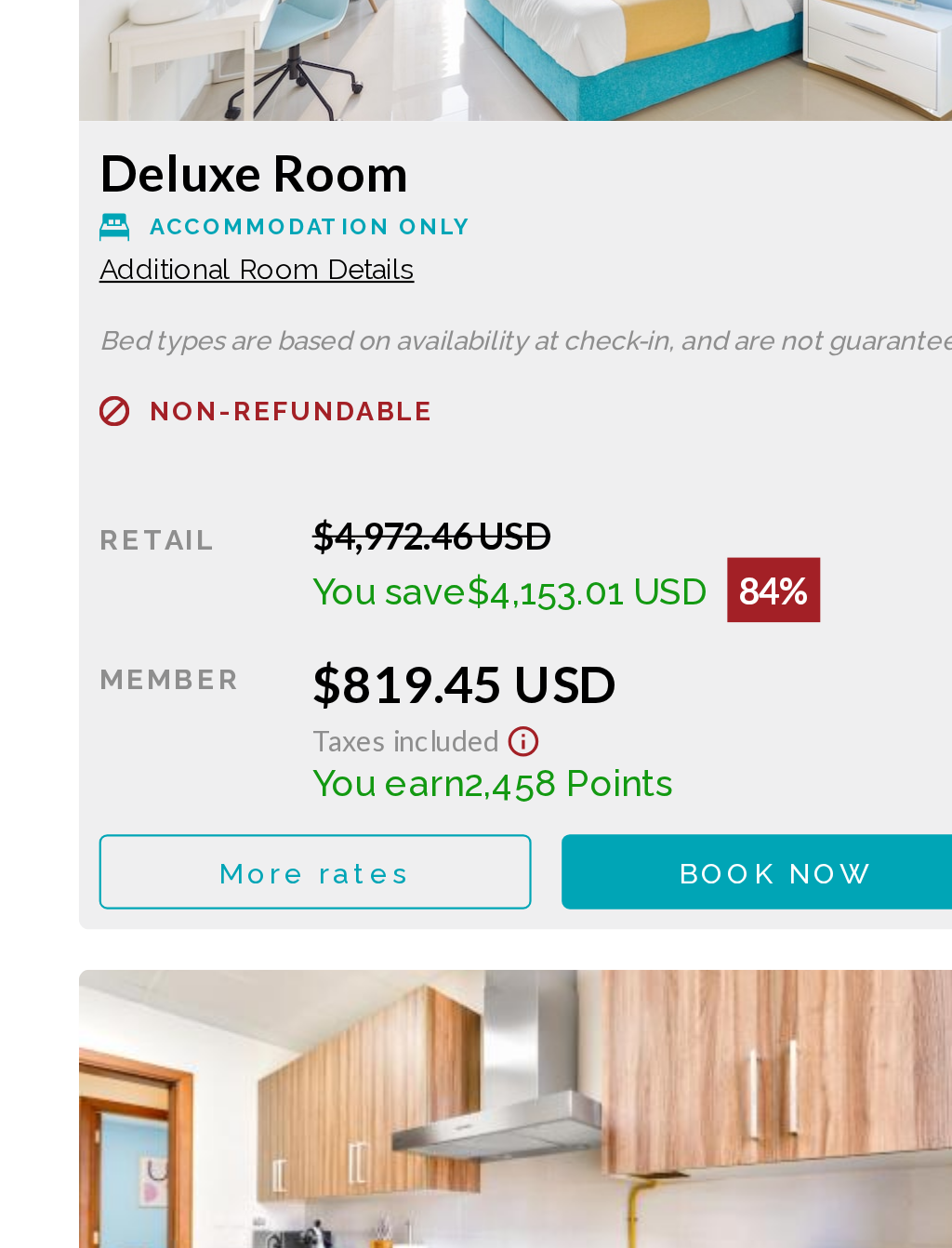
scroll to position [2725, 0]
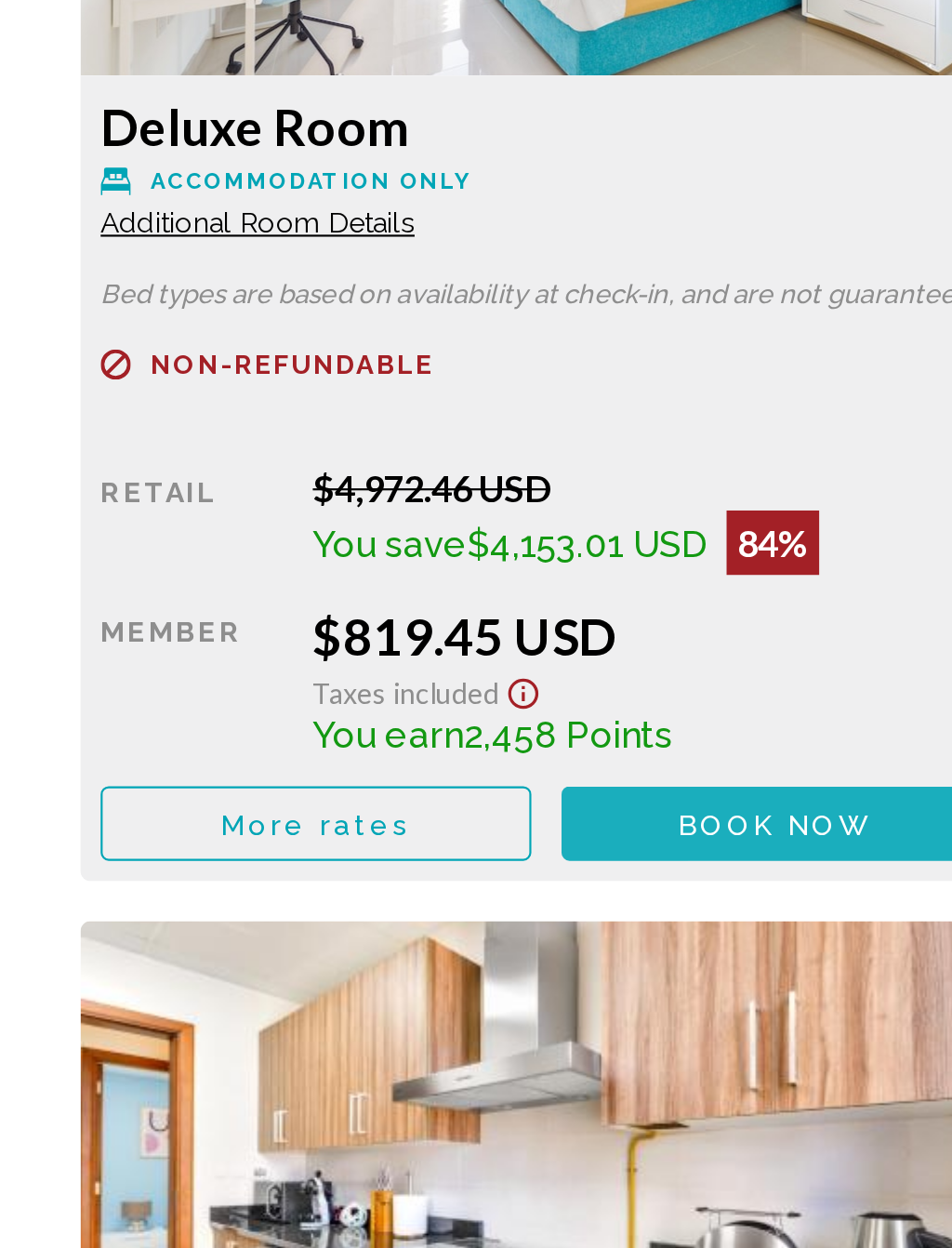
click at [334, 1044] on span "Book now" at bounding box center [357, 1051] width 90 height 14
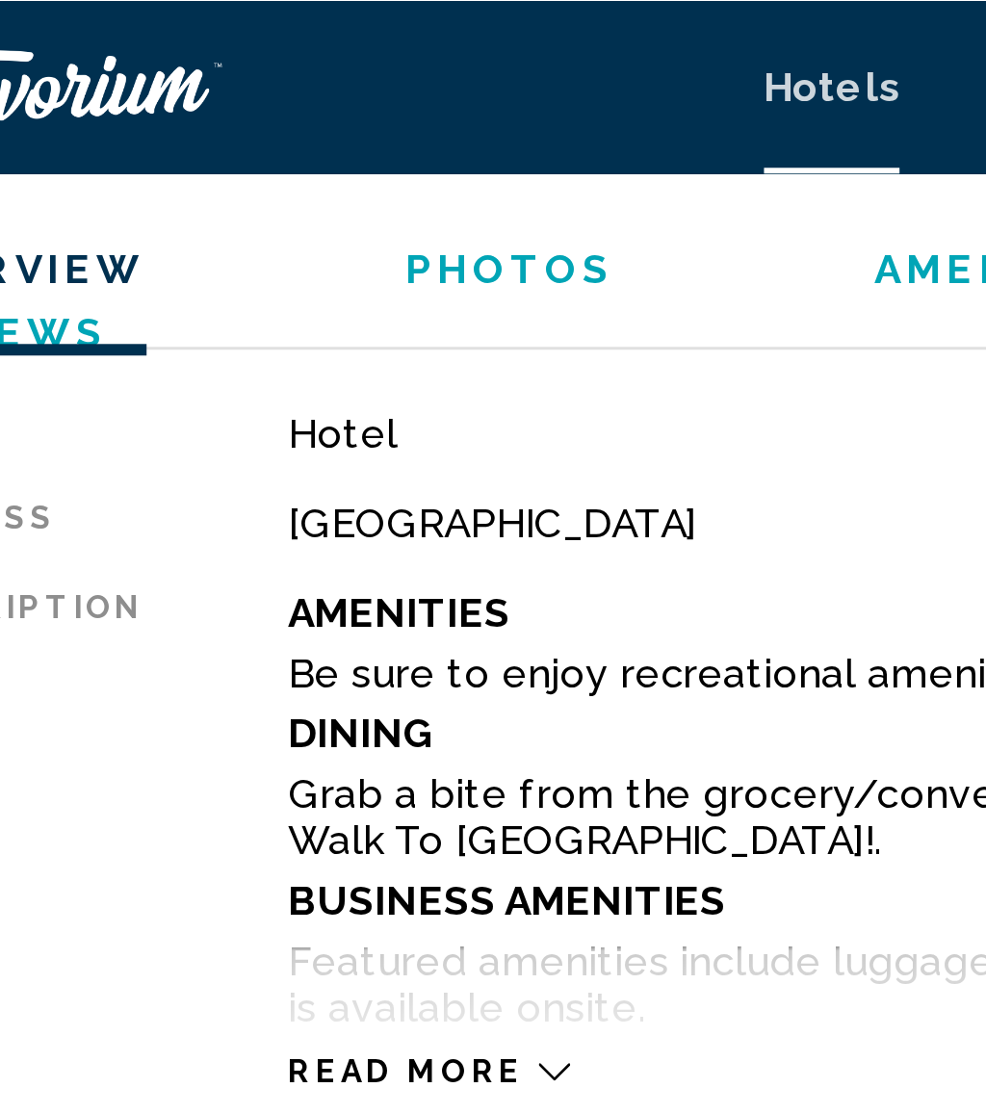
scroll to position [909, 0]
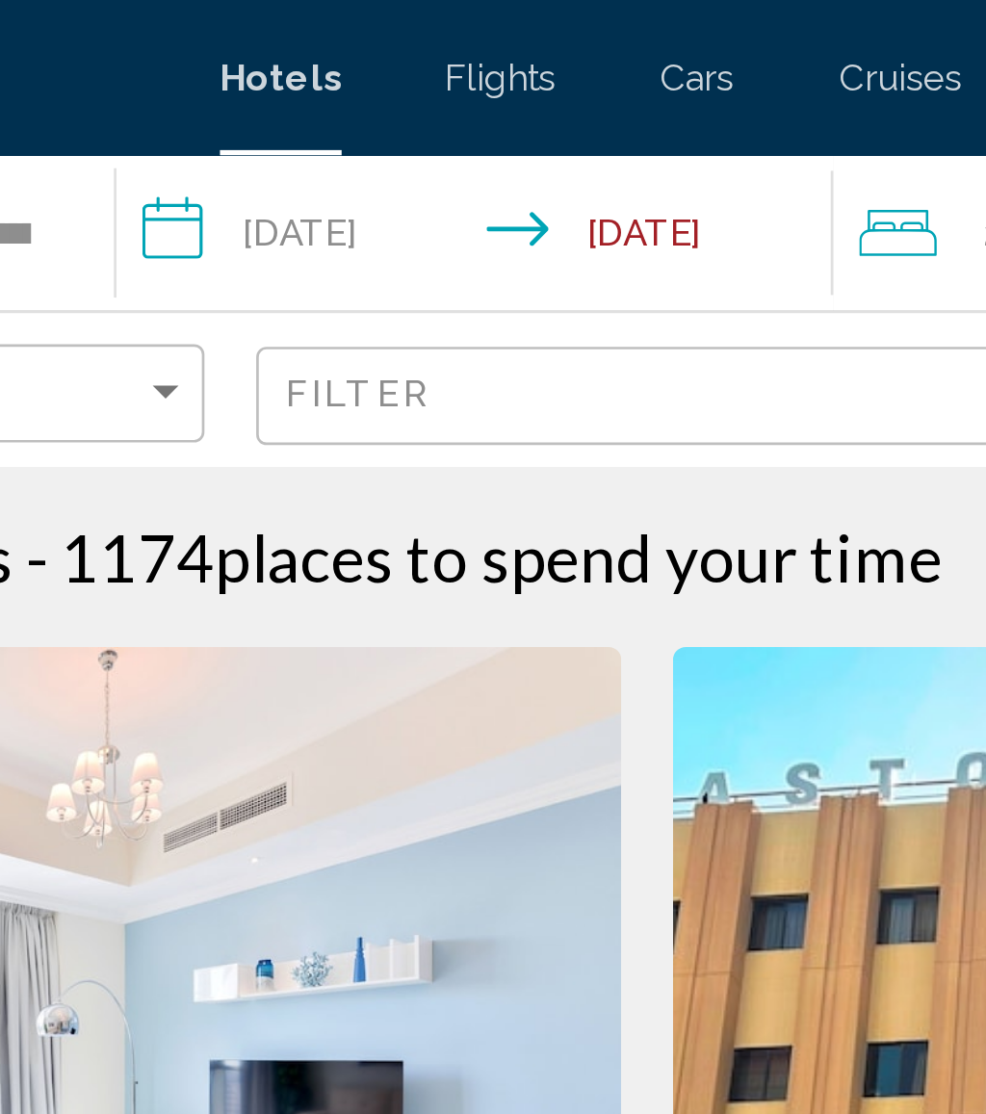
click at [296, 97] on input "**********" at bounding box center [433, 90] width 274 height 64
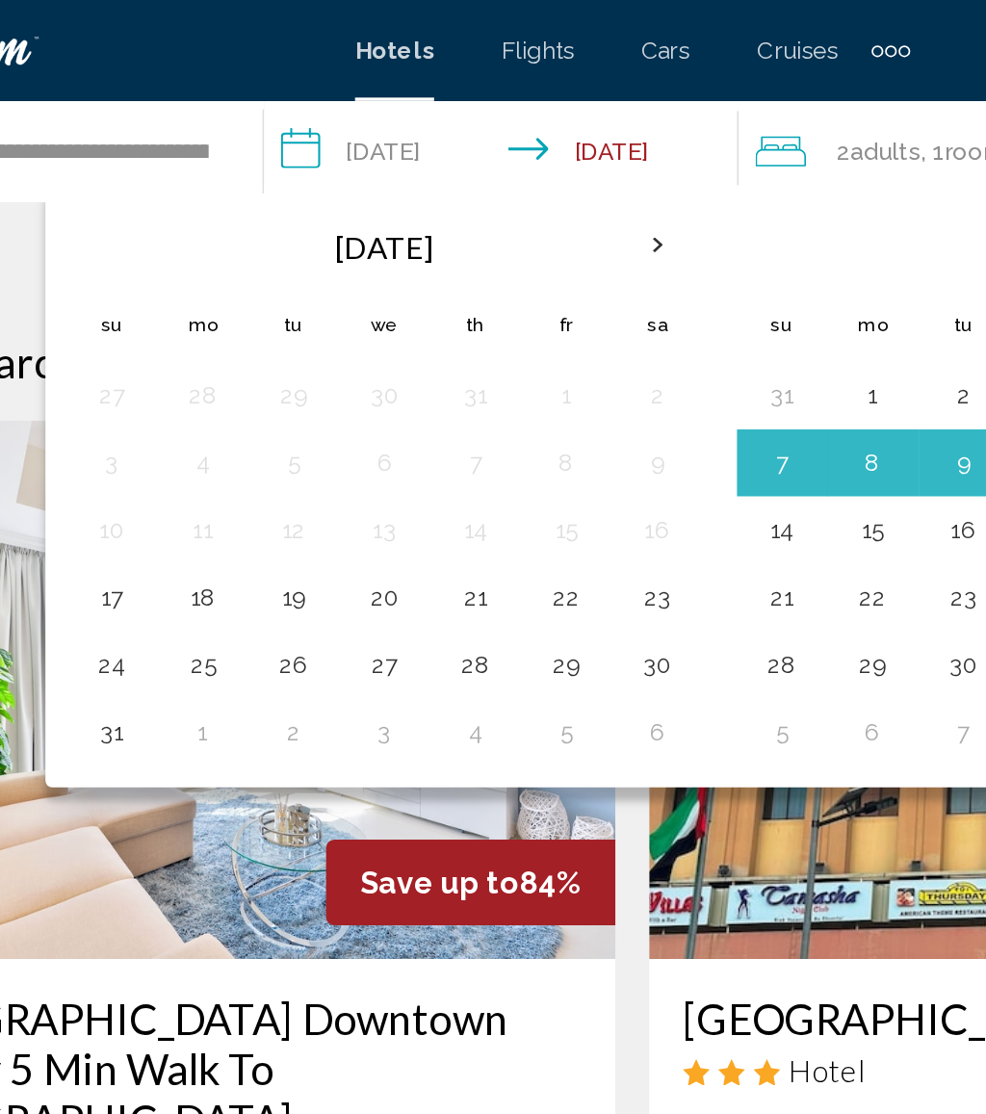
click at [388, 377] on button "28" at bounding box center [403, 380] width 31 height 27
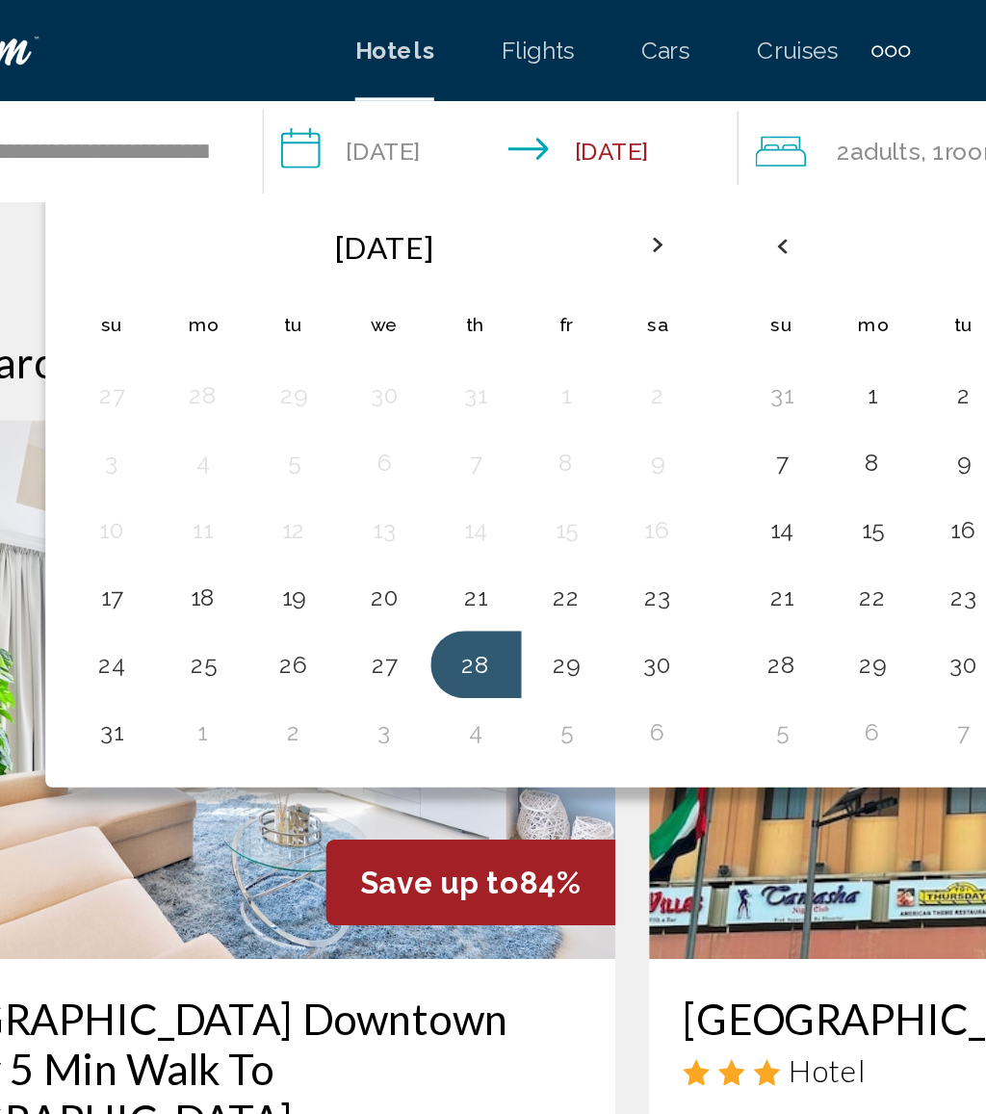
click at [336, 422] on button "3" at bounding box center [351, 418] width 31 height 27
type input "**********"
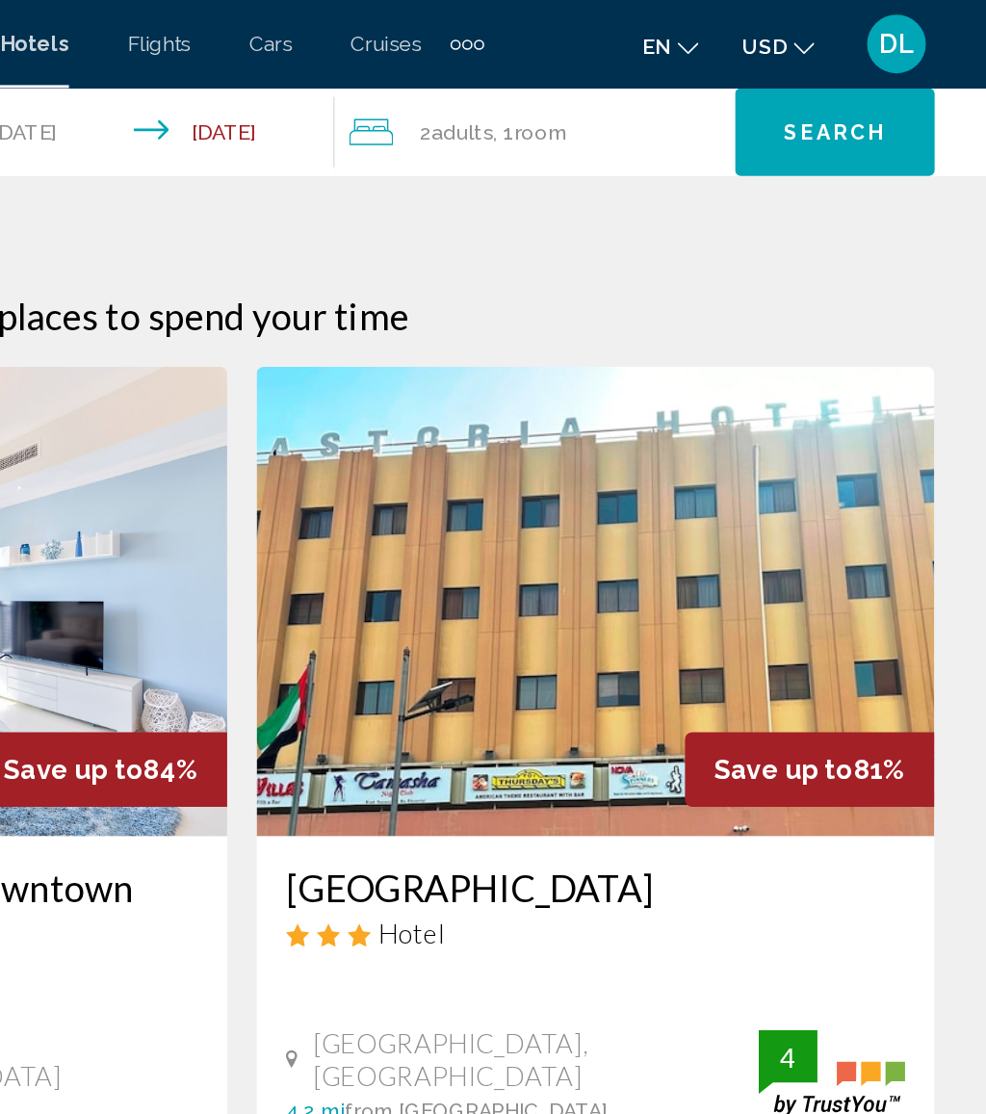
click at [816, 88] on button "Search" at bounding box center [881, 87] width 131 height 58
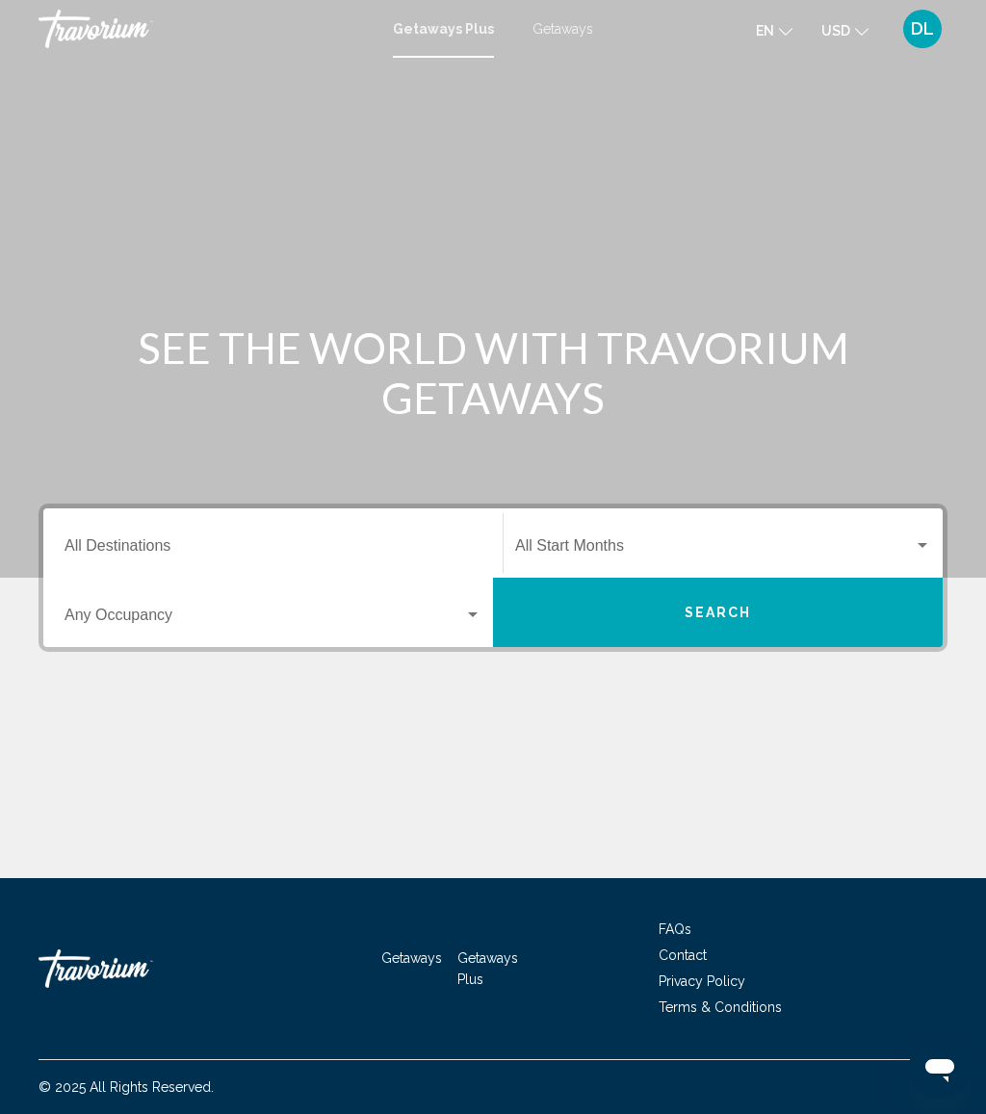
click at [558, 21] on span "Getaways" at bounding box center [562, 28] width 61 height 15
click at [323, 554] on input "Destination All Destinations" at bounding box center [273, 549] width 417 height 17
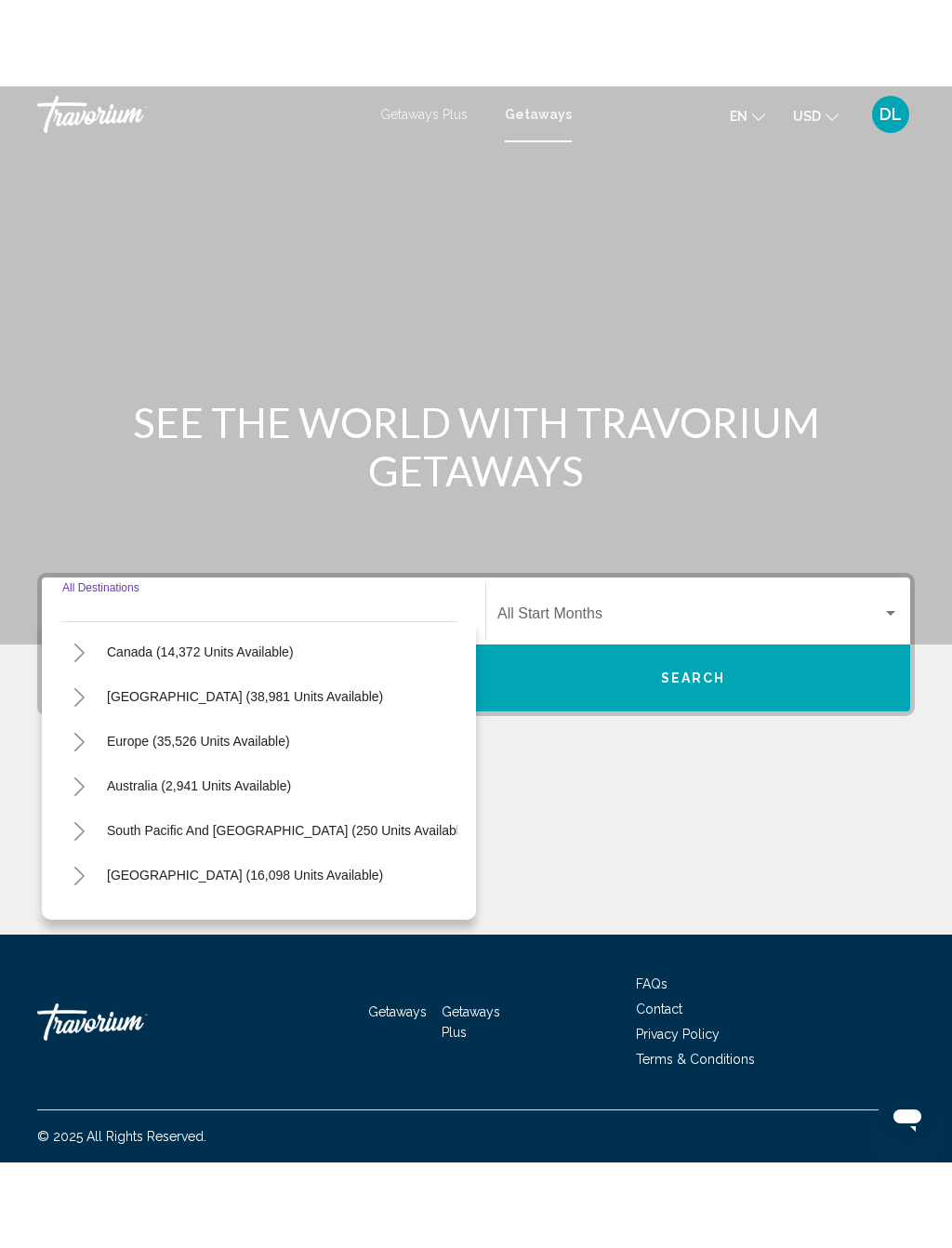
scroll to position [138, 0]
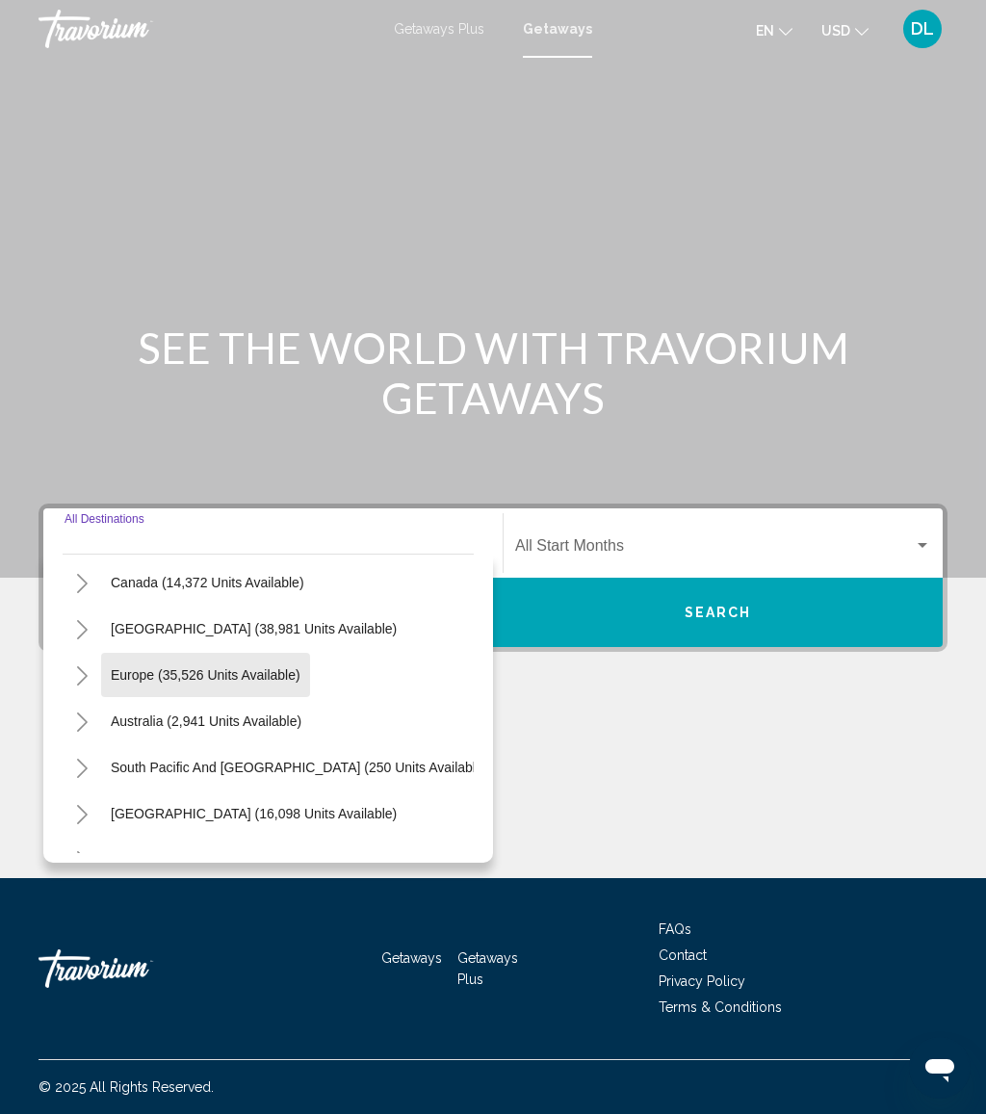
click at [234, 680] on span "Europe (35,526 units available)" at bounding box center [206, 674] width 190 height 15
type input "**********"
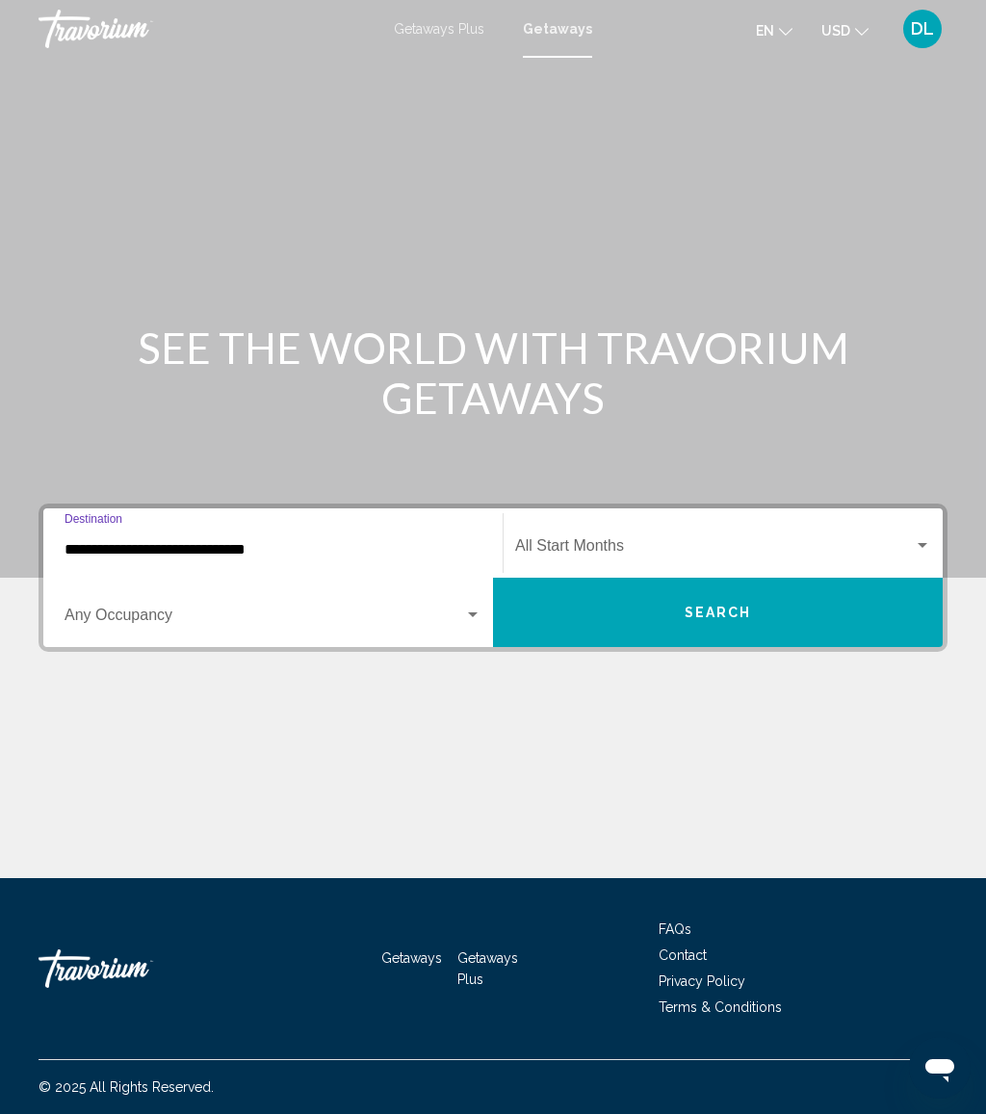
click at [217, 622] on span "Search widget" at bounding box center [265, 618] width 400 height 17
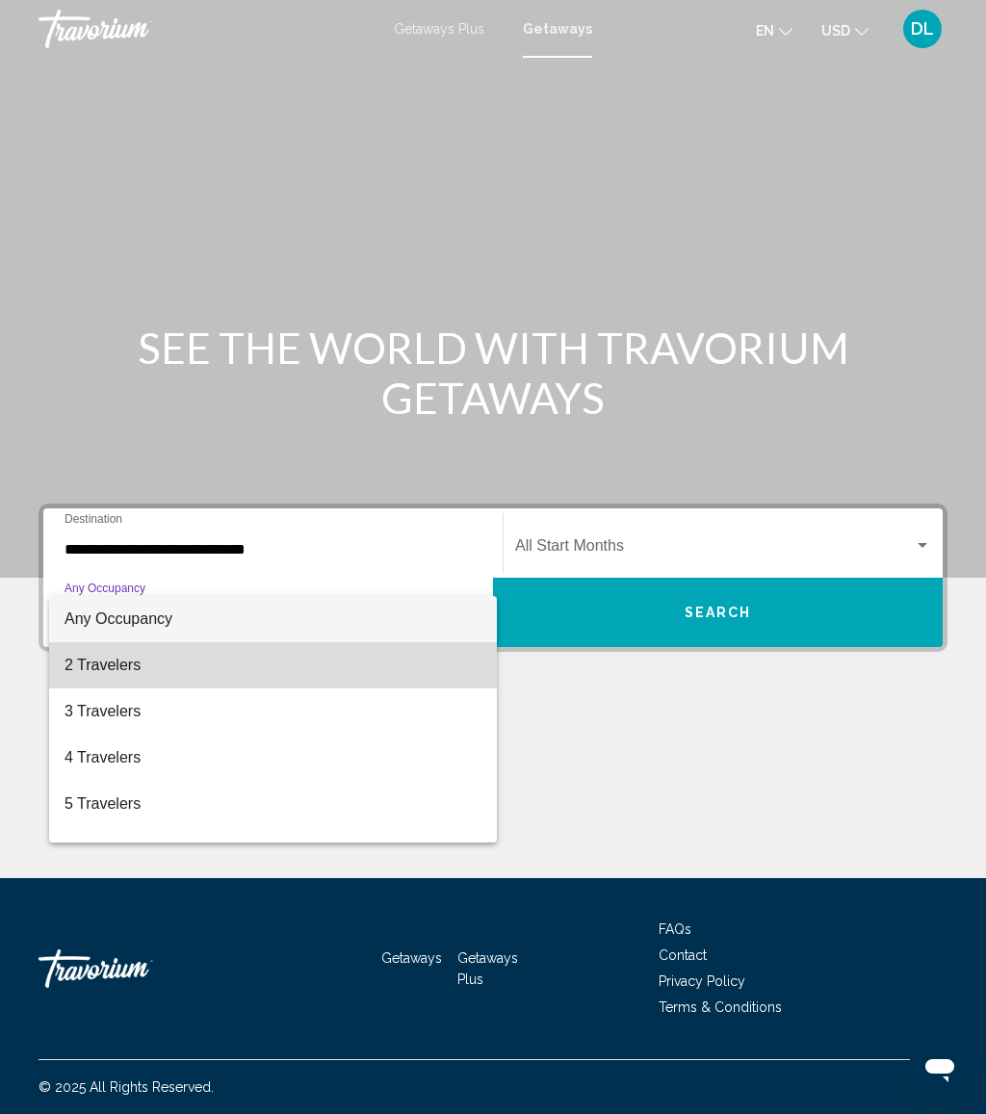
click at [195, 680] on span "2 Travelers" at bounding box center [273, 665] width 417 height 46
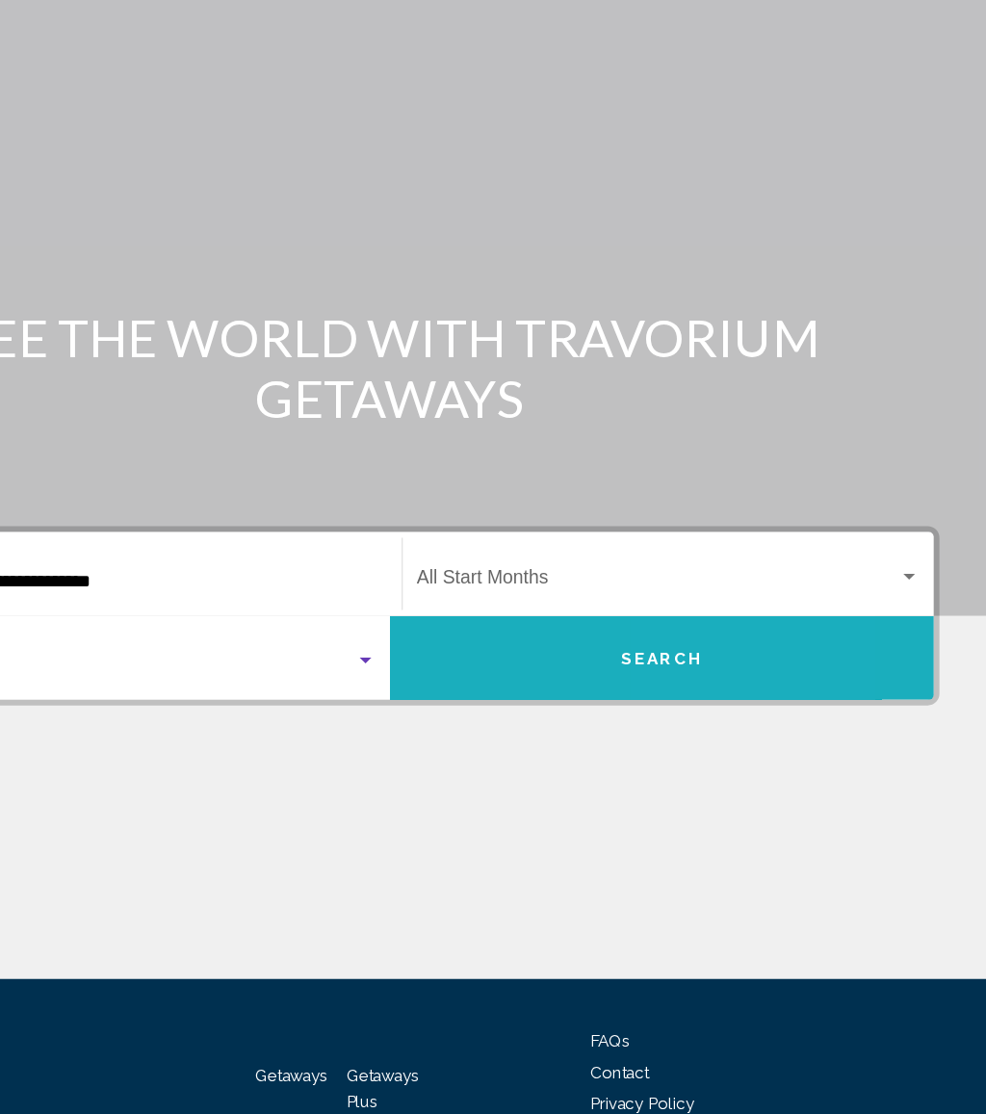
click at [684, 606] on span "Search" at bounding box center [717, 613] width 67 height 15
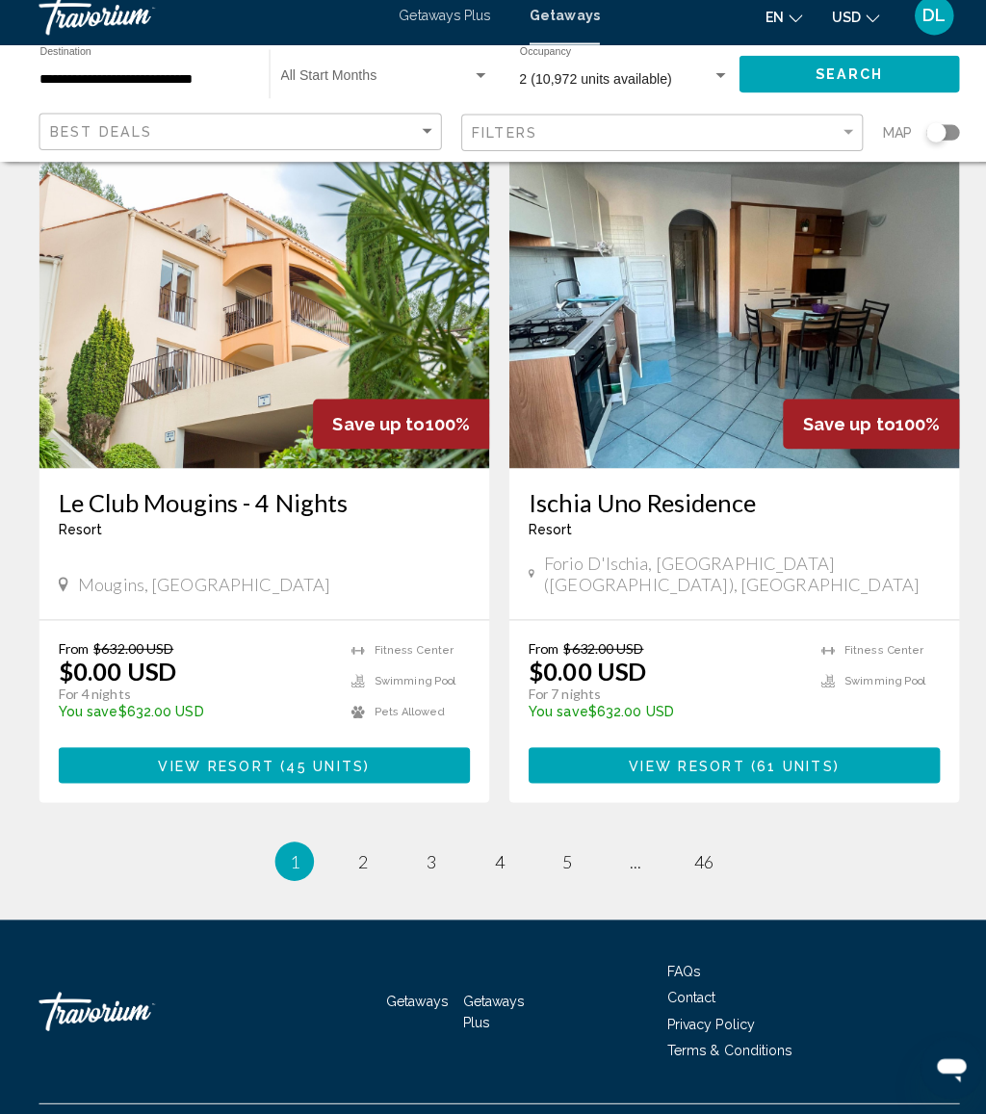
scroll to position [3453, 0]
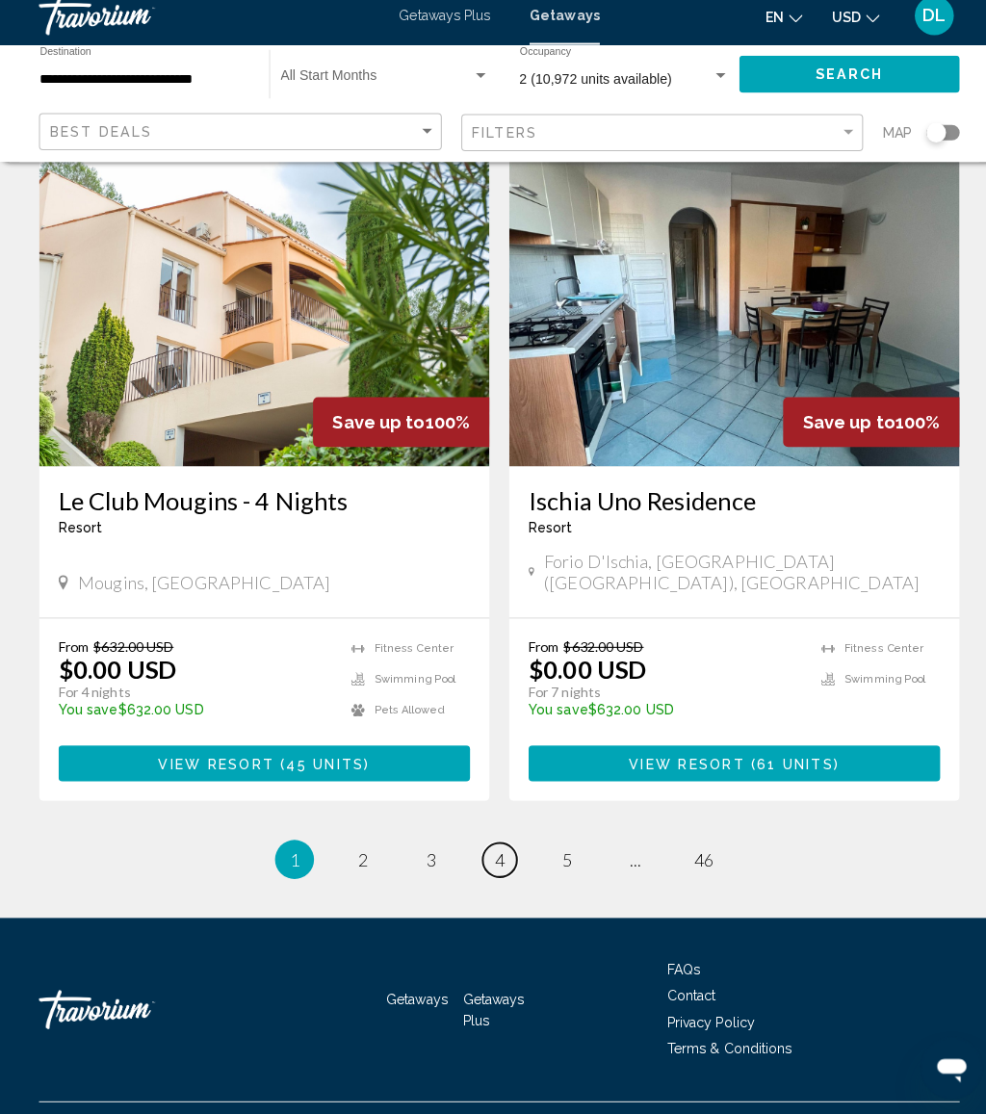
click at [491, 851] on span "4" at bounding box center [493, 861] width 10 height 21
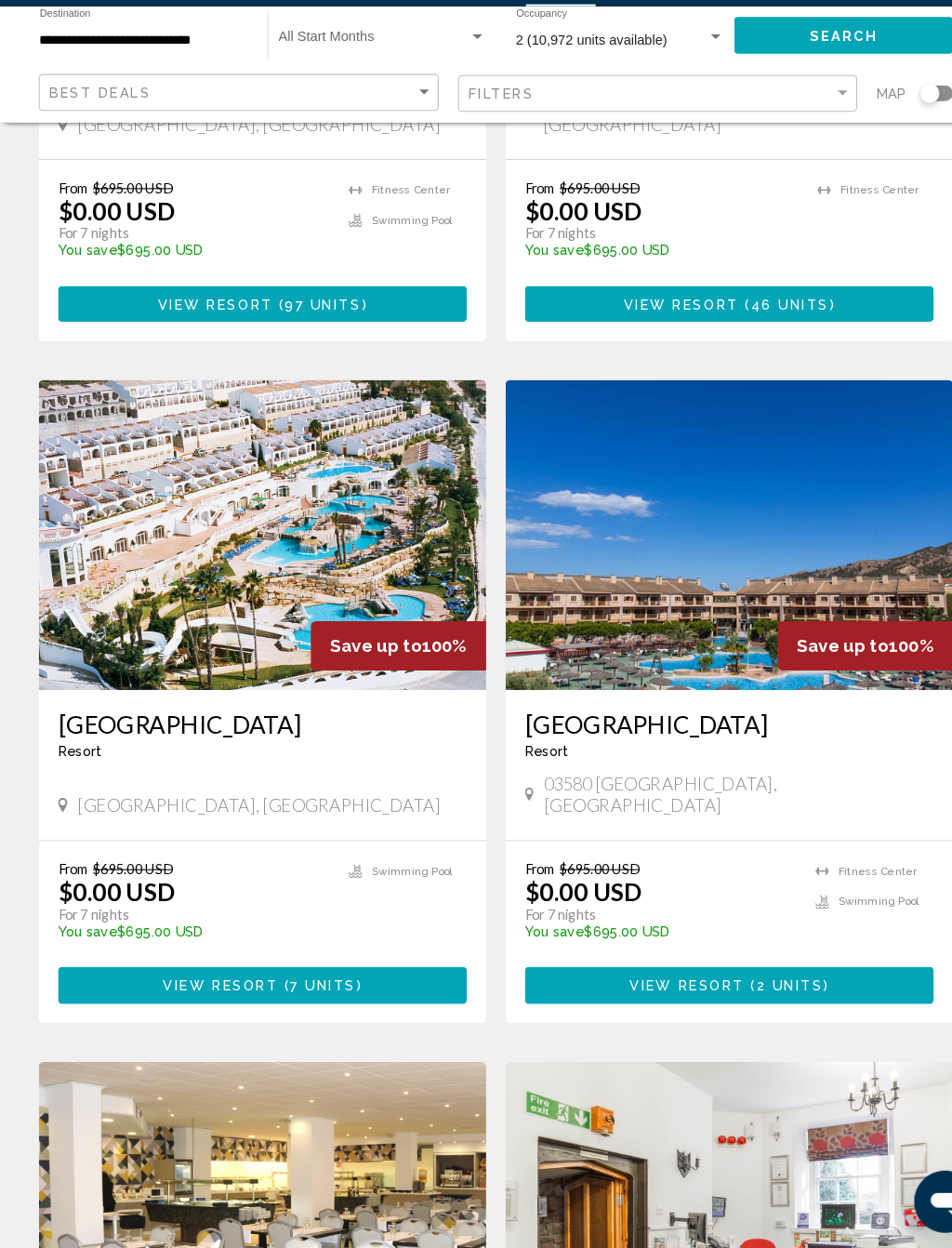
scroll to position [495, 0]
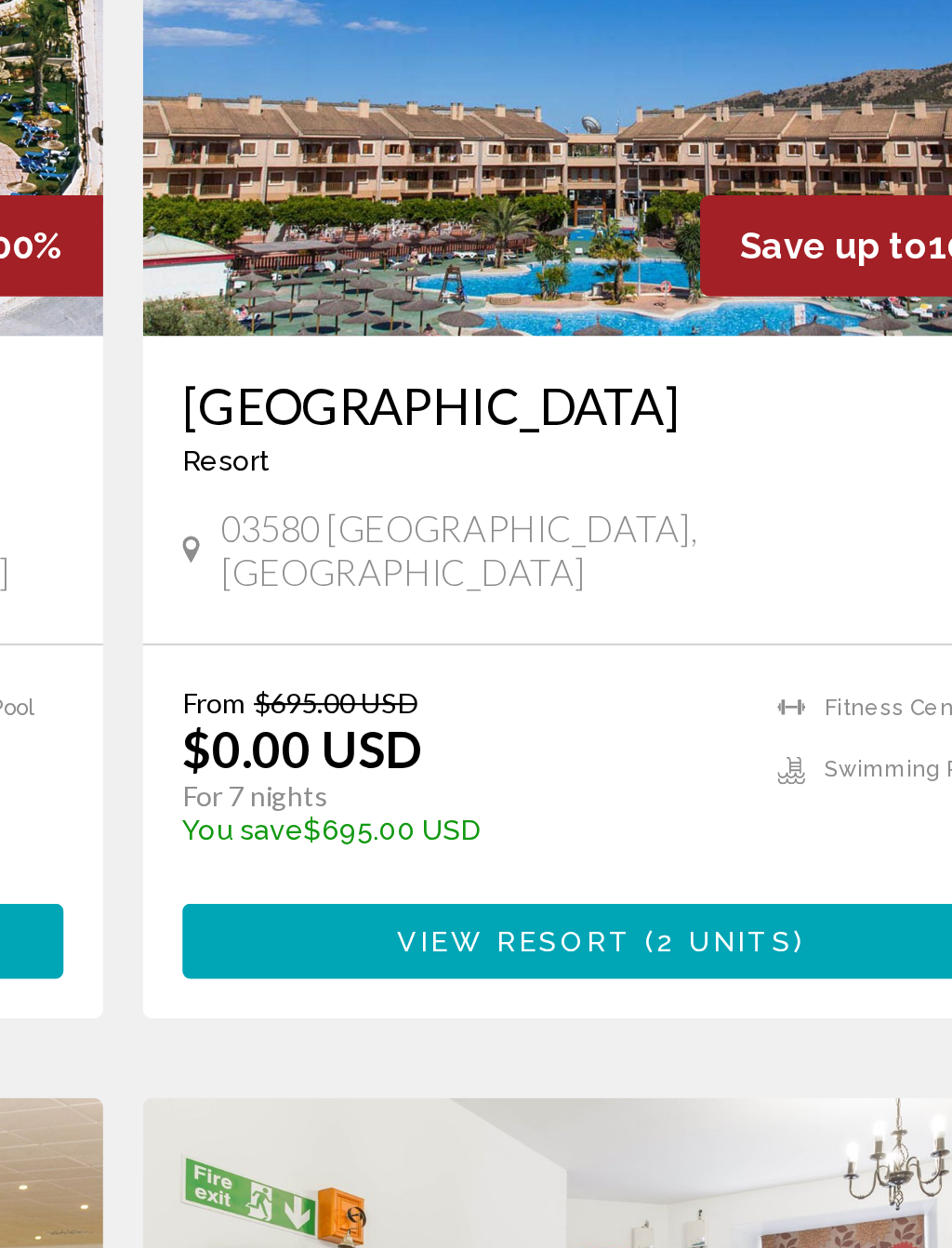
click at [714, 985] on span "Main content" at bounding box center [717, 992] width 6 height 14
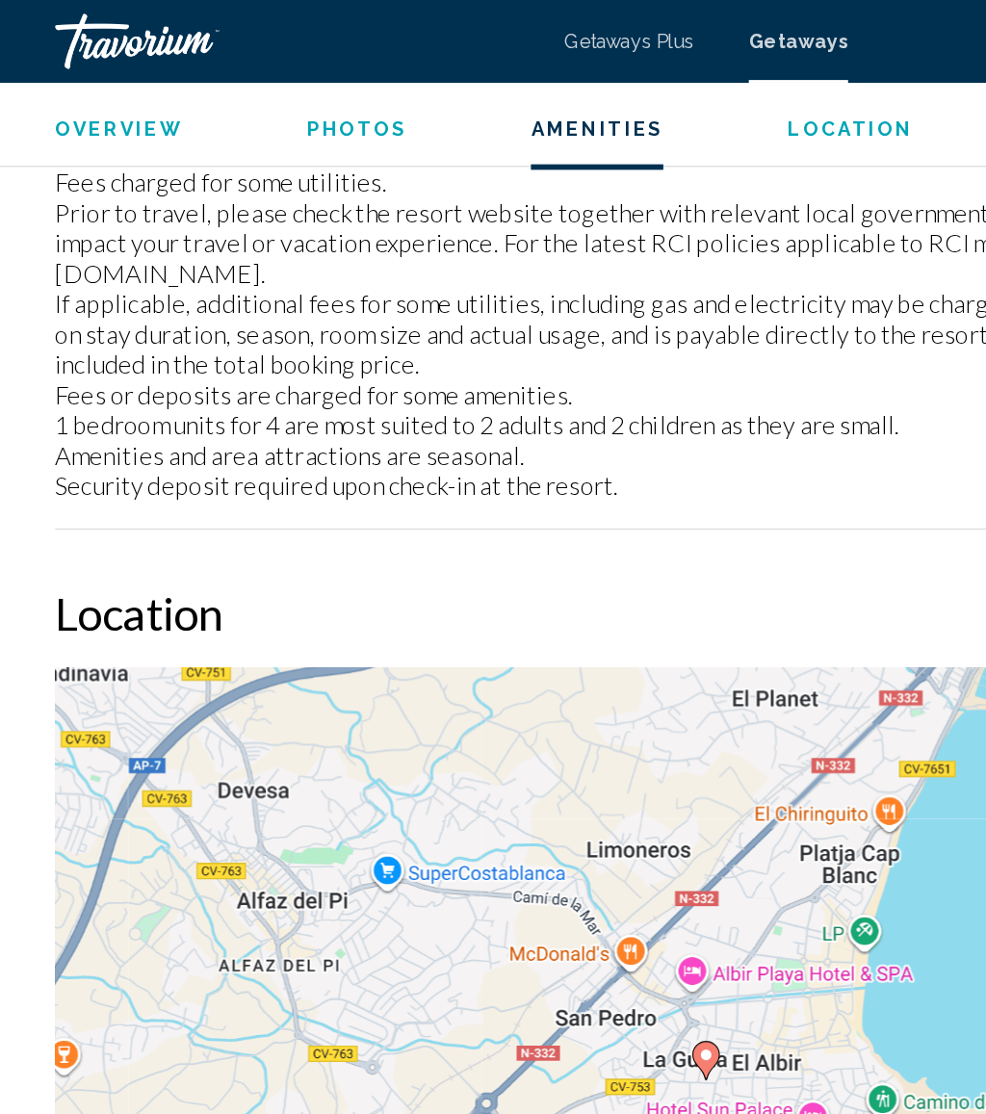
scroll to position [2856, 0]
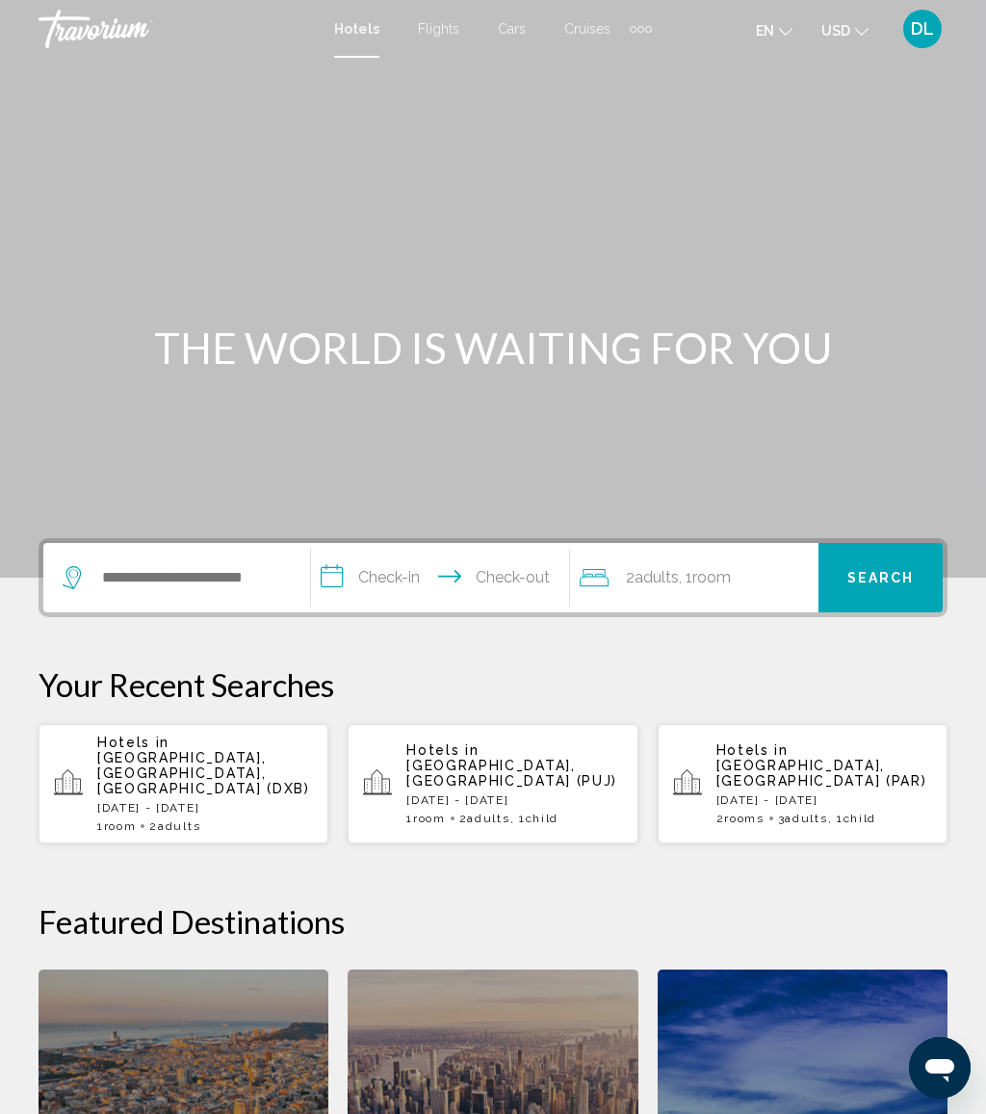
click at [521, 764] on span "[GEOGRAPHIC_DATA], [GEOGRAPHIC_DATA] (PUJ)" at bounding box center [511, 773] width 211 height 31
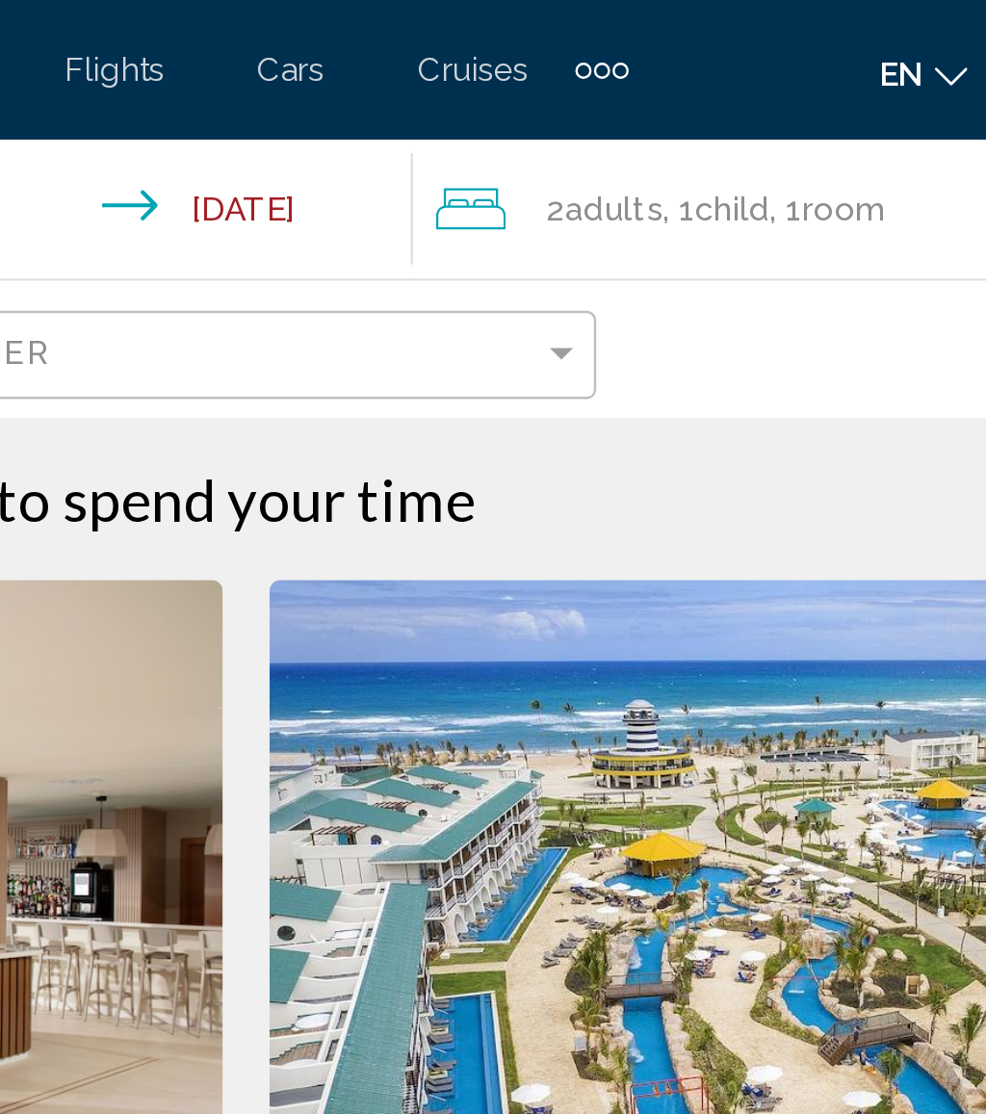
click at [724, 89] on span "Room" at bounding box center [741, 86] width 35 height 15
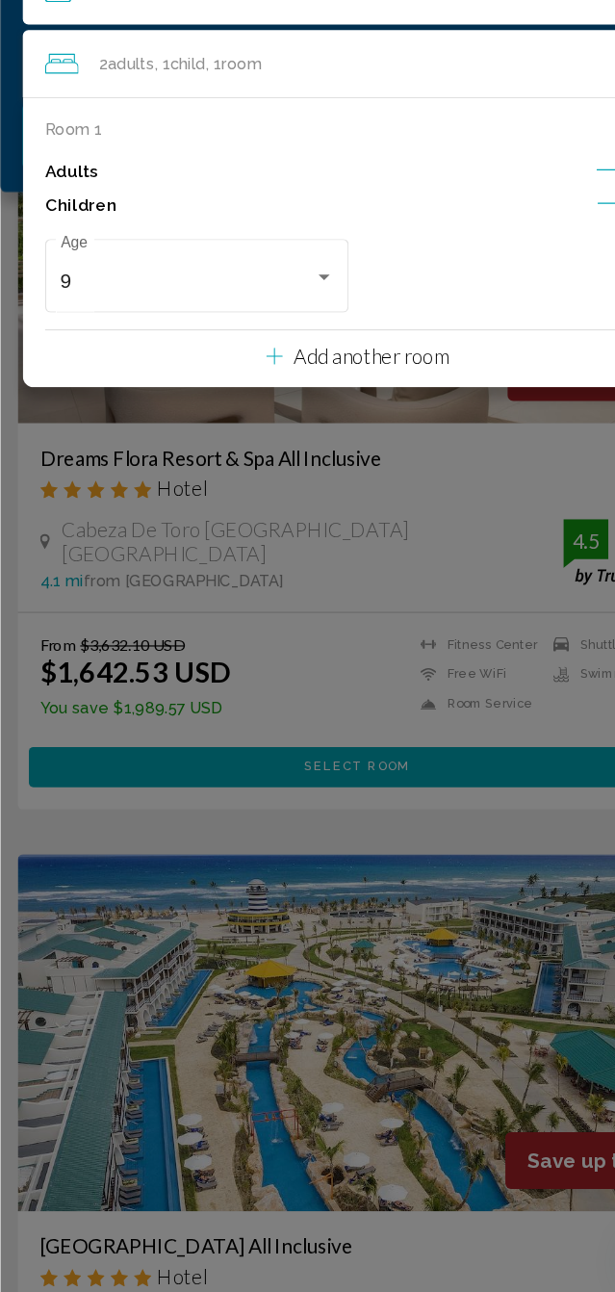
scroll to position [44, 0]
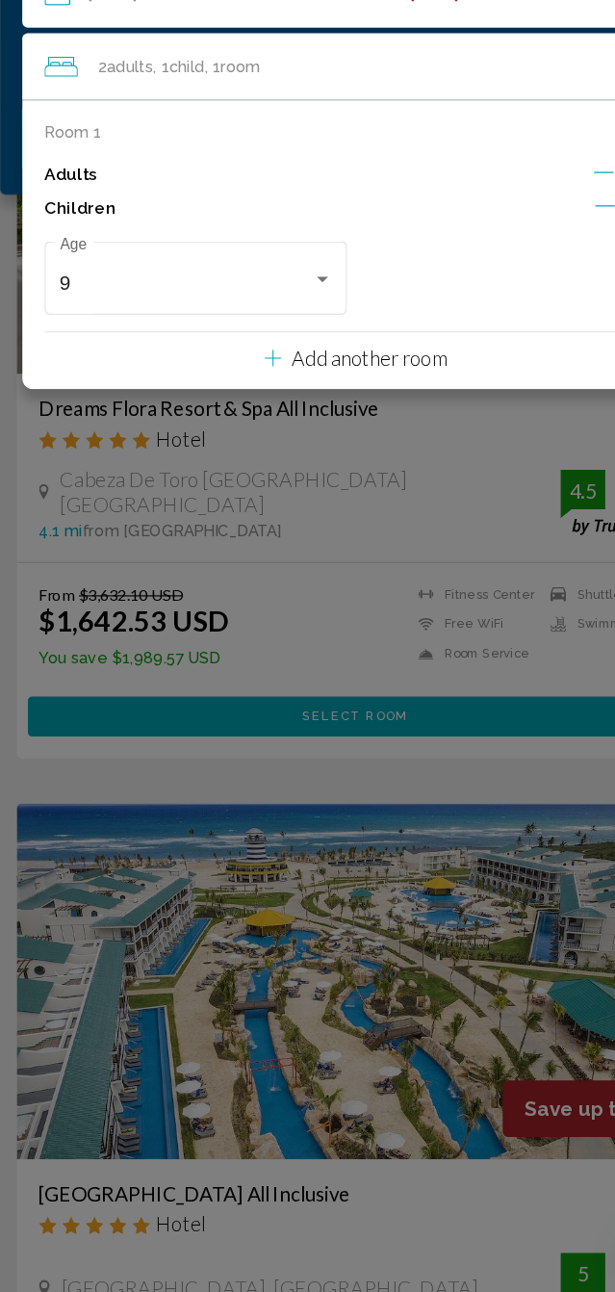
click at [401, 356] on div "Main content" at bounding box center [307, 646] width 615 height 1292
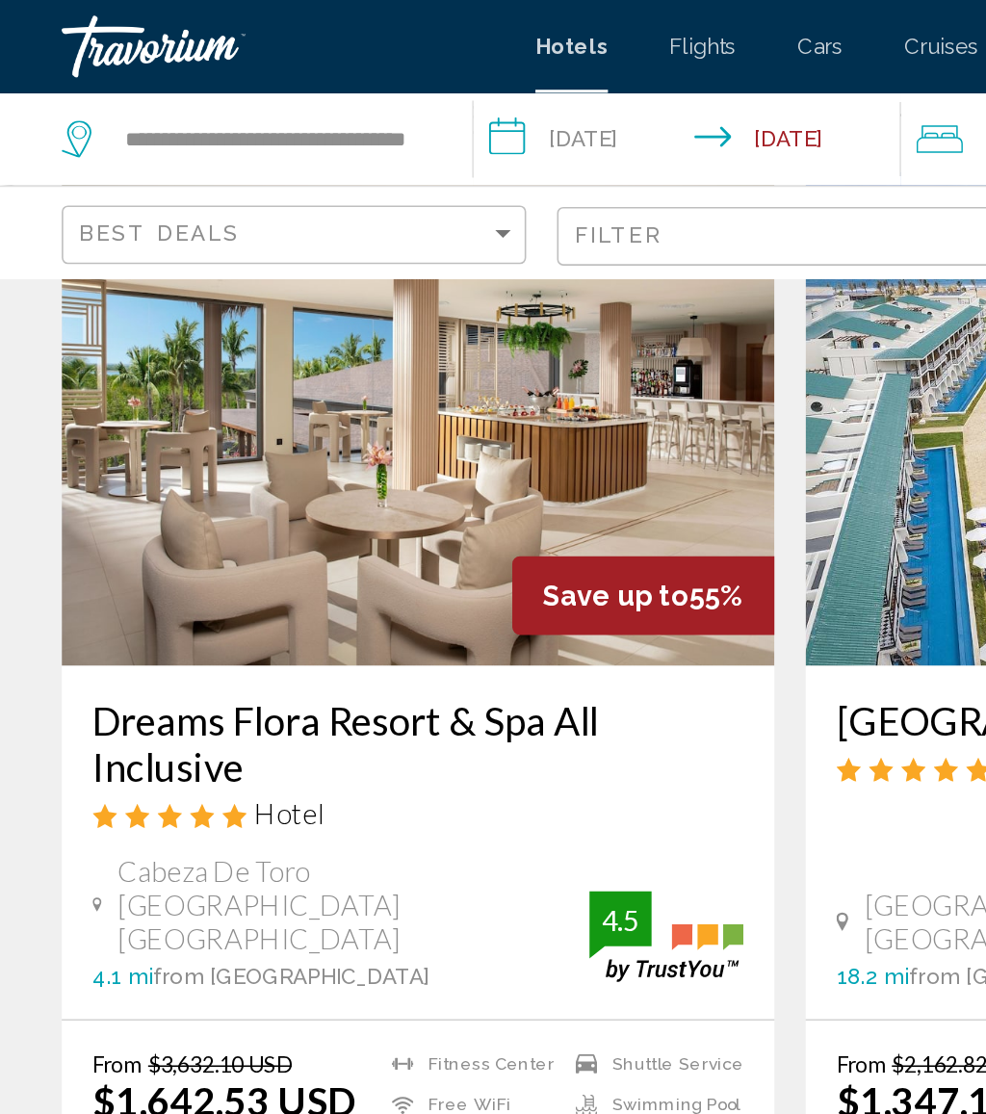
scroll to position [134, 0]
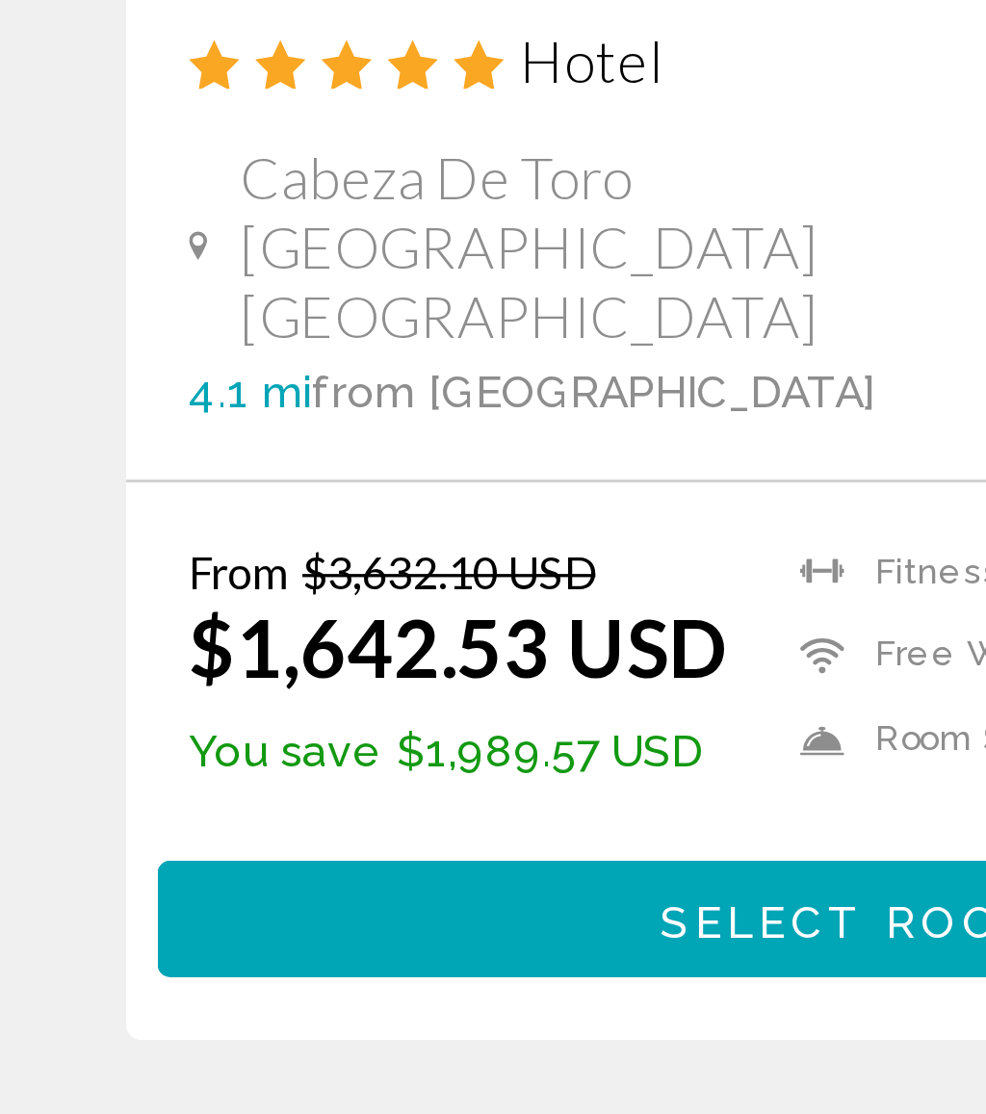
click at [238, 762] on span "Select Room" at bounding box center [260, 769] width 118 height 15
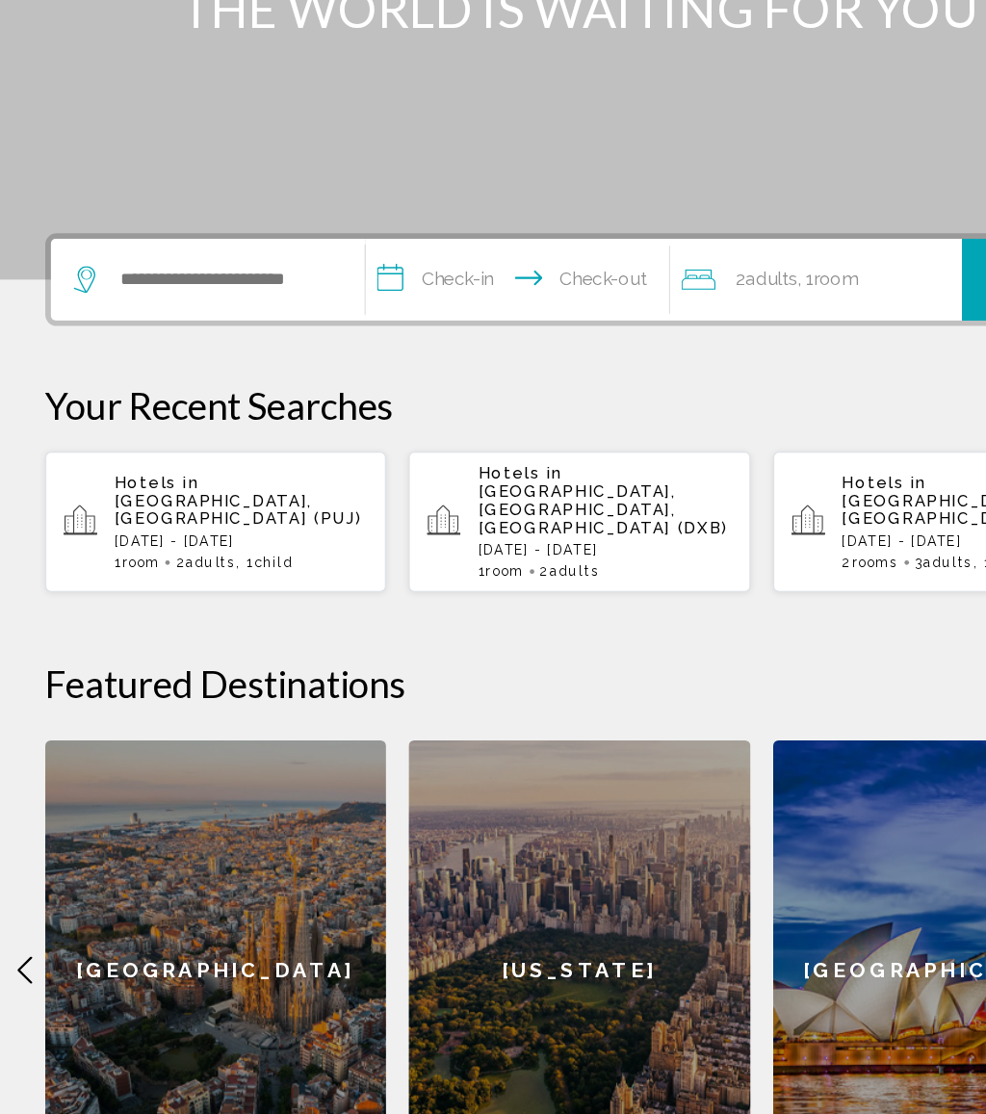
scroll to position [195, 0]
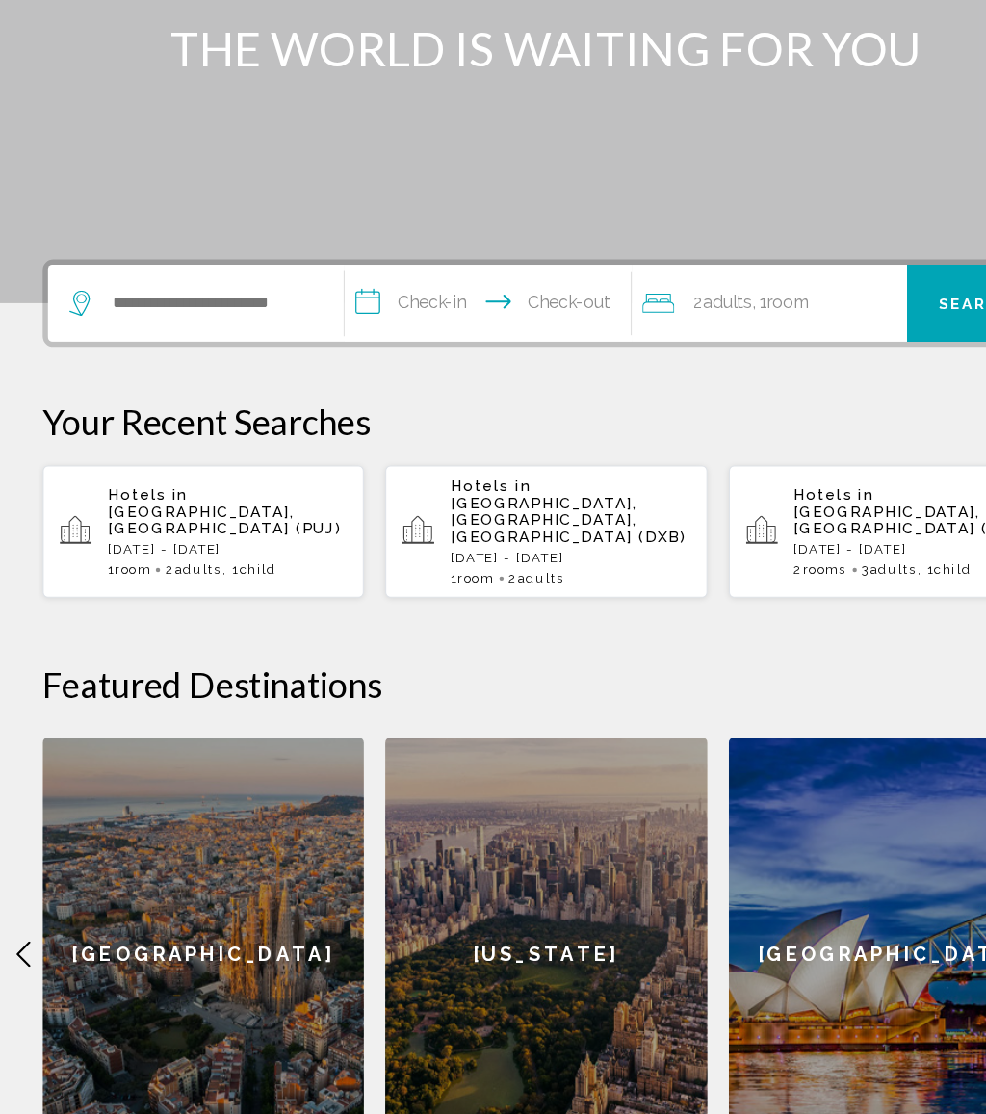
click at [252, 598] on p "Tue, 02 Sep - Mon, 08 Sep" at bounding box center [205, 604] width 216 height 13
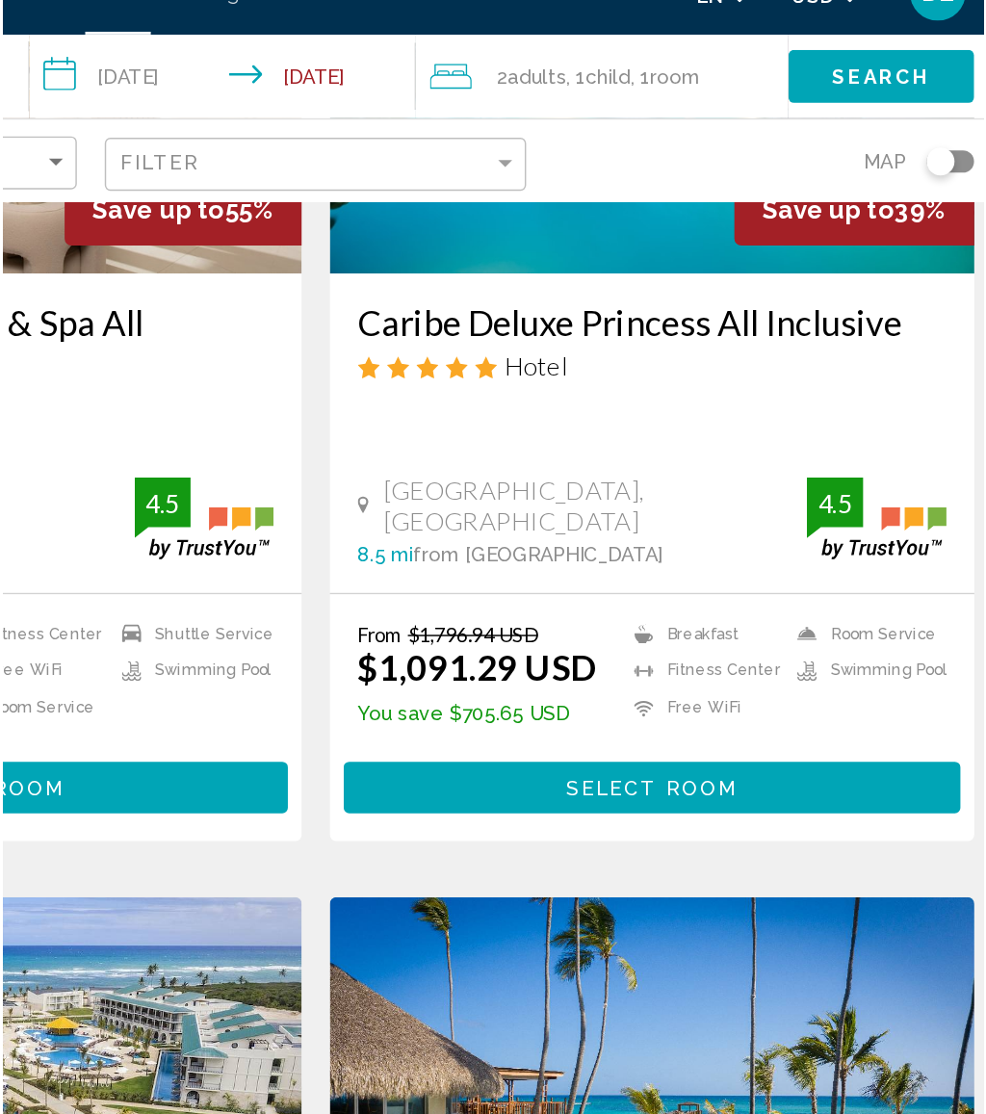
scroll to position [303, 0]
